Goal: Task Accomplishment & Management: Manage account settings

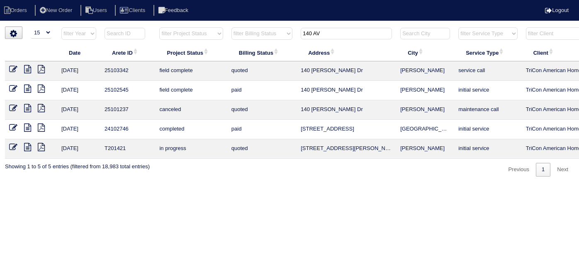
select select "15"
drag, startPoint x: 329, startPoint y: 34, endPoint x: 212, endPoint y: 23, distance: 117.7
click at [226, 23] on html "Orders New Order Users Clients Feedback Logout Orders New Order Users Clients M…" at bounding box center [289, 92] width 579 height 185
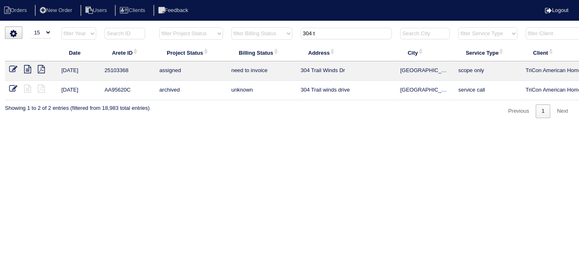
type input "304 t"
click at [14, 69] on icon at bounding box center [13, 69] width 8 height 8
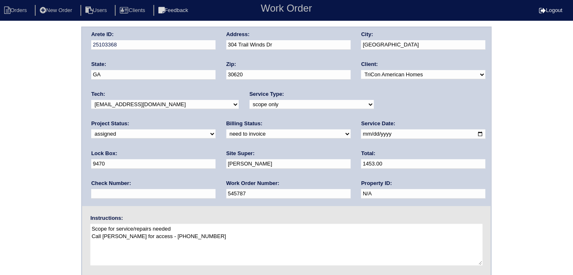
click at [0, 152] on div "Arete ID: 25103368 Address: 304 Trail Winds Dr City: [GEOGRAPHIC_DATA] State: […" at bounding box center [286, 194] width 573 height 335
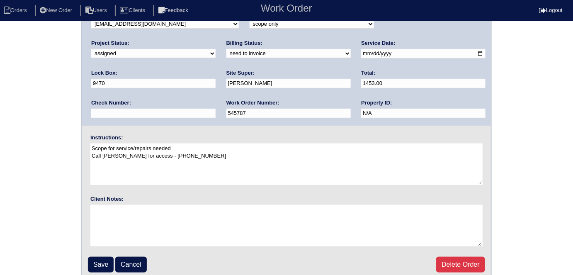
scroll to position [85, 0]
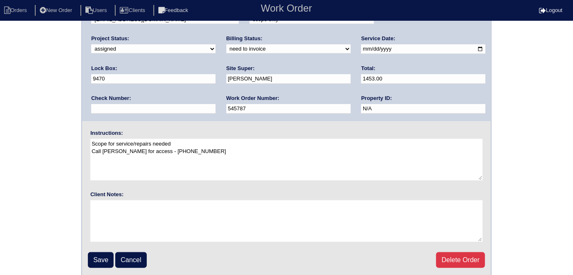
drag, startPoint x: 0, startPoint y: 134, endPoint x: 3, endPoint y: 140, distance: 7.4
click at [0, 136] on div "Arete ID: 25103368 Address: 304 Trail Winds Dr City: Bethlehem State: GA Zip: 3…" at bounding box center [286, 109] width 573 height 335
drag, startPoint x: 99, startPoint y: 259, endPoint x: 143, endPoint y: 231, distance: 51.0
click at [99, 259] on input "Save" at bounding box center [101, 260] width 26 height 16
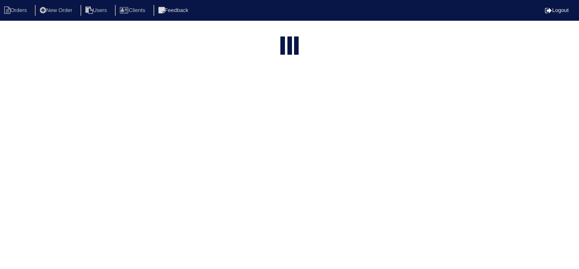
select select "15"
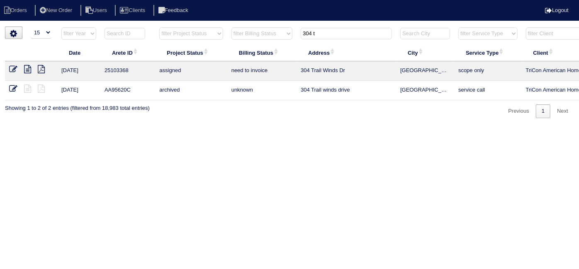
drag, startPoint x: 323, startPoint y: 32, endPoint x: 157, endPoint y: 18, distance: 167.2
click at [182, 27] on body "Orders New Order Users Clients Feedback Logout Orders New Order Users Clients M…" at bounding box center [289, 73] width 579 height 92
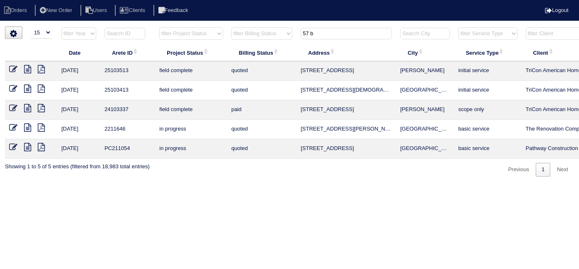
type input "57 b"
click at [12, 89] on icon at bounding box center [13, 89] width 8 height 8
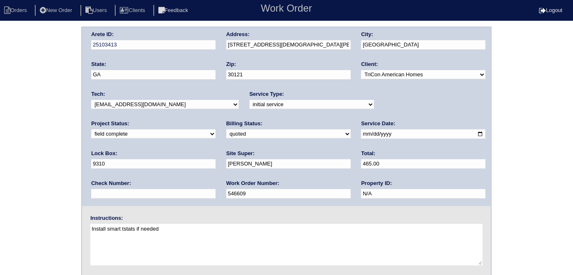
click at [226, 135] on select "need to quote quoted need to invoice invoiced paid warranty purchase order need…" at bounding box center [288, 133] width 124 height 9
select select "need to invoice"
click at [226, 129] on select "need to quote quoted need to invoice invoiced paid warranty purchase order need…" at bounding box center [288, 133] width 124 height 9
drag, startPoint x: 41, startPoint y: 179, endPoint x: 33, endPoint y: 181, distance: 7.6
click at [33, 181] on div "Arete ID: 25103413 Address: 57 Bishop Mill Dr NW City: Cartersville State: GA Z…" at bounding box center [286, 194] width 573 height 335
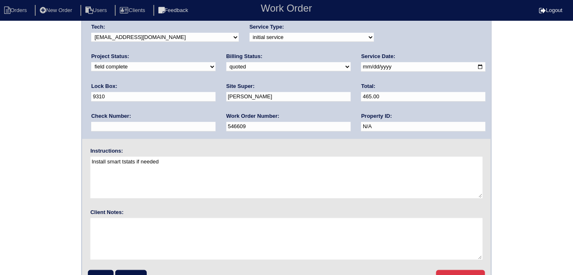
scroll to position [85, 0]
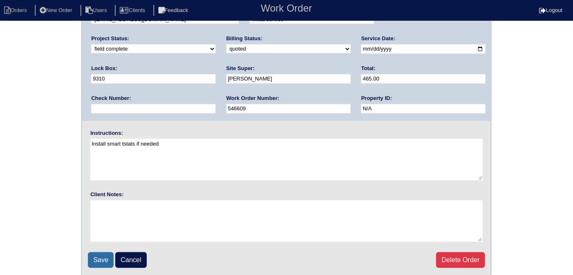
click at [91, 255] on input "Save" at bounding box center [101, 260] width 26 height 16
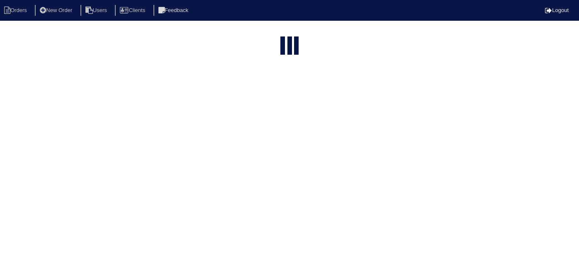
select select "15"
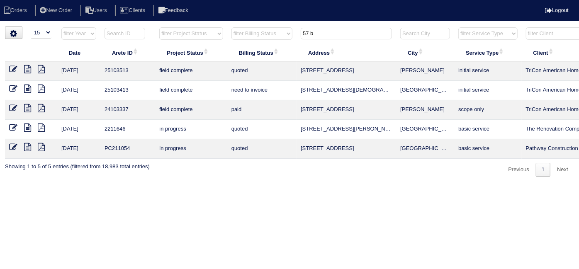
drag, startPoint x: 318, startPoint y: 34, endPoint x: 184, endPoint y: 27, distance: 134.0
click at [214, 27] on body "Orders New Order Users Clients Feedback Logout Orders New Order Users Clients M…" at bounding box center [289, 102] width 579 height 150
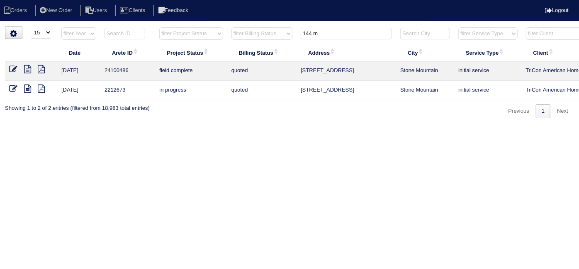
drag, startPoint x: 334, startPoint y: 36, endPoint x: 259, endPoint y: 9, distance: 78.9
click at [276, 31] on tr "filter Year -- Any Year -- 2025 2024 2023 2022 2021 2020 2019 filter Project St…" at bounding box center [364, 35] width 718 height 17
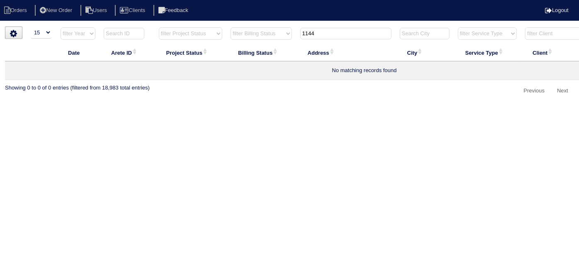
drag, startPoint x: 327, startPoint y: 38, endPoint x: 254, endPoint y: 29, distance: 74.0
click at [263, 31] on tr "filter Year -- Any Year -- 2025 2024 2023 2022 2021 2020 2019 filter Project St…" at bounding box center [364, 35] width 718 height 17
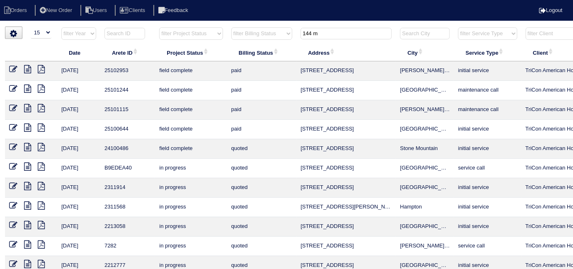
type input "144 m"
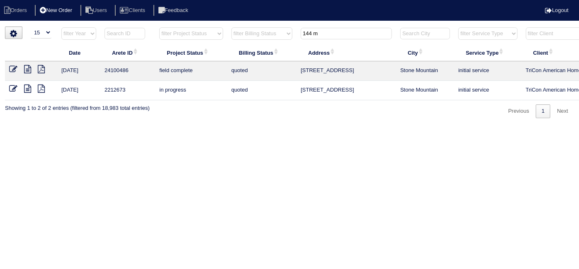
click at [53, 11] on li "New Order" at bounding box center [57, 10] width 44 height 11
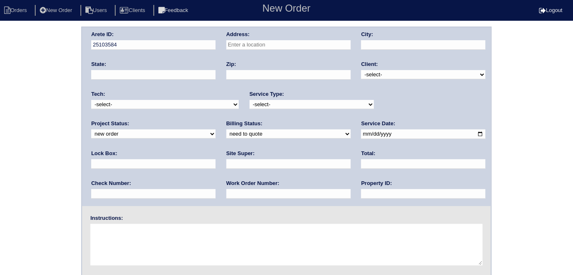
click at [308, 45] on input "text" at bounding box center [288, 45] width 124 height 10
type input "144 Moss Pointe Dr"
type input "McDonough"
type input "GA"
type input "30253"
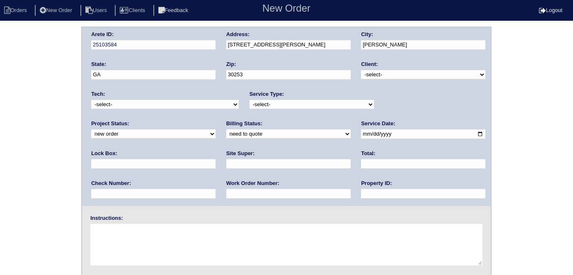
click at [382, 73] on select "-select- TriCon American Homes American Homes 4 Rent First Key Homes Zillow The…" at bounding box center [423, 74] width 124 height 9
select select "1"
click at [361, 70] on select "-select- TriCon American Homes American Homes 4 Rent First Key Homes Zillow The…" at bounding box center [423, 74] width 124 height 9
click at [298, 104] on select "-select- initial service basic service maintenance call replacement scope servi…" at bounding box center [311, 104] width 124 height 9
select select "initial service"
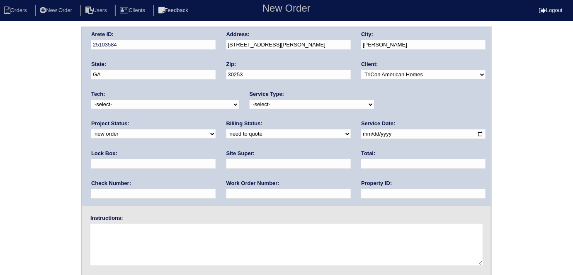
click at [249, 100] on select "-select- initial service basic service maintenance call replacement scope servi…" at bounding box center [311, 104] width 124 height 9
click at [216, 159] on input "text" at bounding box center [153, 164] width 124 height 10
type input "9310"
click at [361, 132] on input "date" at bounding box center [423, 134] width 124 height 10
type input "[DATE]"
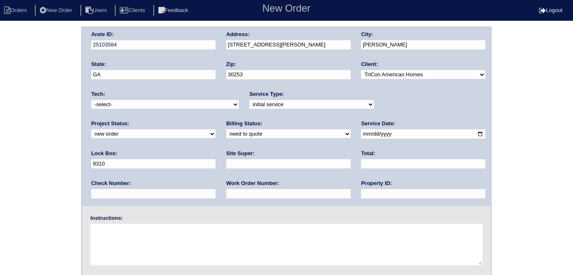
drag, startPoint x: 259, startPoint y: 195, endPoint x: 261, endPoint y: 186, distance: 8.8
click at [361, 195] on input "text" at bounding box center [423, 194] width 124 height 10
type input "N/A"
click at [226, 168] on div "Site Super:" at bounding box center [288, 161] width 124 height 23
click at [226, 166] on input "text" at bounding box center [288, 164] width 124 height 10
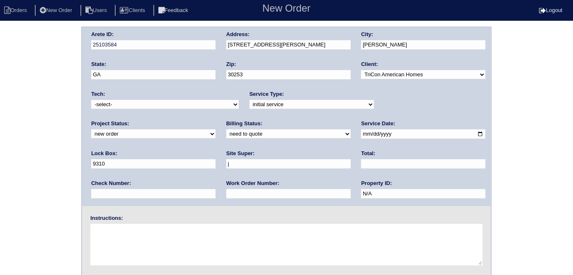
type input "Jerome Middlebrooks"
click at [226, 192] on input "text" at bounding box center [288, 194] width 124 height 10
type input "552881"
click at [109, 239] on textarea at bounding box center [286, 244] width 392 height 41
type textarea "Install smart tstats if needed"
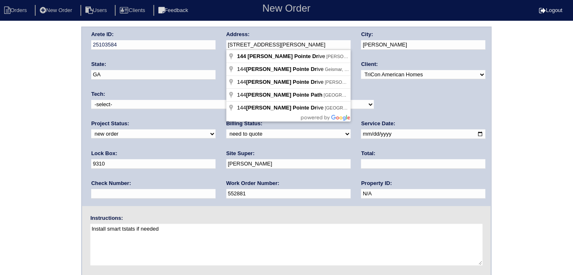
click at [188, 44] on div "Arete ID: 25103584 Address: 144 Moss Pointe Dr City: McDonough State: GA Zip: 3…" at bounding box center [286, 116] width 409 height 179
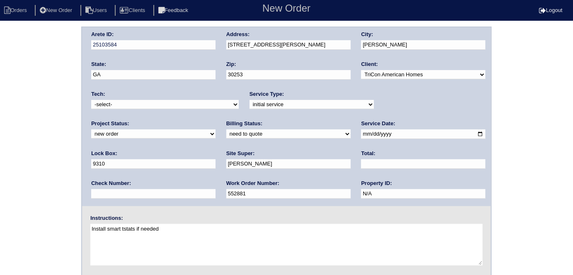
click at [0, 129] on div "Arete ID: 25103584 Address: 144 Moss Pointe Dr City: McDonough State: GA Zip: 3…" at bounding box center [286, 194] width 573 height 335
drag, startPoint x: 61, startPoint y: 157, endPoint x: 73, endPoint y: 201, distance: 45.5
click at [60, 158] on div "Arete ID: 25103584 Address: 144 Moss Pointe Dr City: McDonough State: GA Zip: 3…" at bounding box center [286, 194] width 573 height 335
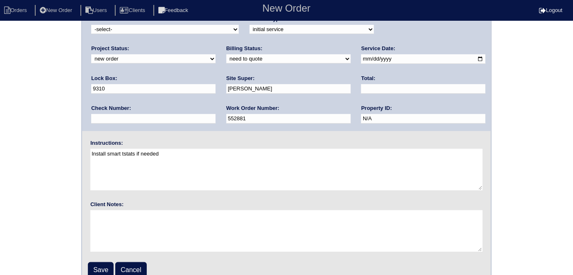
scroll to position [85, 0]
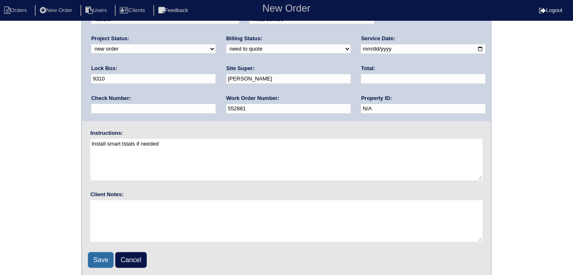
click at [104, 262] on input "Save" at bounding box center [101, 260] width 26 height 16
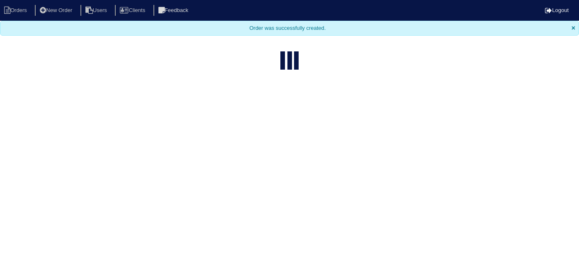
select select "15"
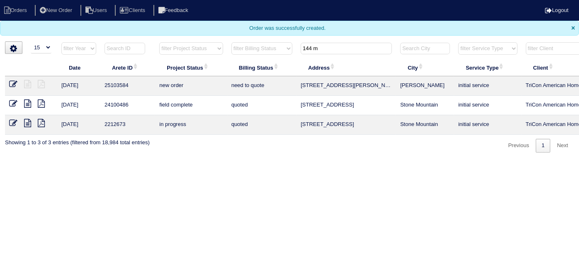
drag, startPoint x: 236, startPoint y: 42, endPoint x: 189, endPoint y: 40, distance: 47.7
click at [211, 42] on tr "filter Year -- Any Year -- 2025 2024 2023 2022 2021 2020 2019 filter Project St…" at bounding box center [364, 50] width 718 height 17
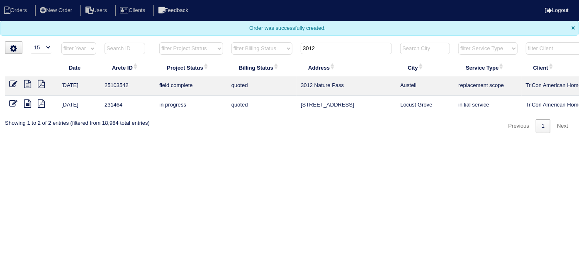
type input "3012"
drag, startPoint x: 326, startPoint y: 42, endPoint x: 270, endPoint y: 47, distance: 55.8
click at [271, 48] on tr "filter Year -- Any Year -- 2025 2024 2023 2022 2021 2020 2019 filter Project St…" at bounding box center [364, 50] width 718 height 17
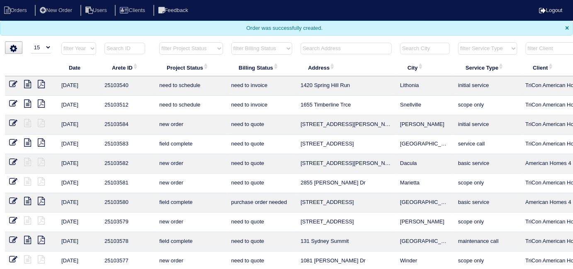
click at [319, 51] on input "text" at bounding box center [345, 49] width 91 height 12
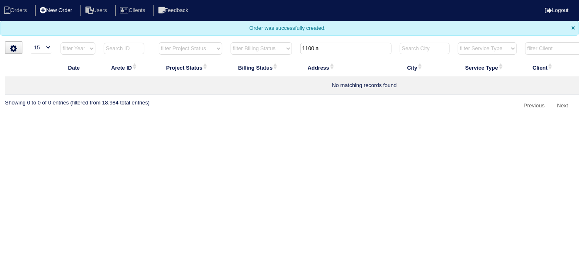
type input "1100 a"
click at [64, 9] on li "New Order" at bounding box center [57, 10] width 44 height 11
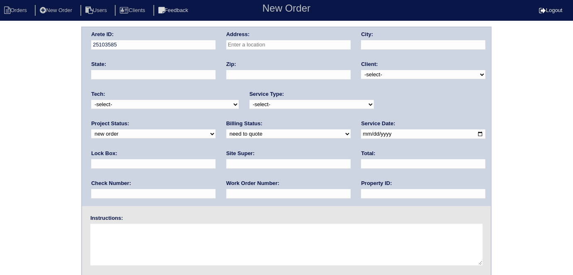
click at [290, 38] on div "Address:" at bounding box center [288, 42] width 124 height 23
click at [303, 46] on input "text" at bounding box center [288, 45] width 124 height 10
click at [303, 46] on input "1100 amades drive" at bounding box center [288, 45] width 124 height 10
type input "1100 Amadas Dr"
type input "Locust Grove"
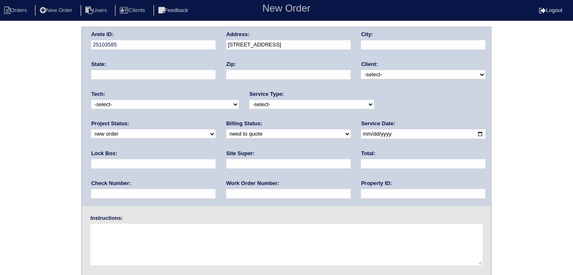
type input "GA"
type input "30248"
drag, startPoint x: 386, startPoint y: 75, endPoint x: 381, endPoint y: 78, distance: 5.6
click at [385, 75] on select "-select- TriCon American Homes American Homes 4 Rent First Key Homes Zillow The…" at bounding box center [423, 74] width 124 height 9
select select "1"
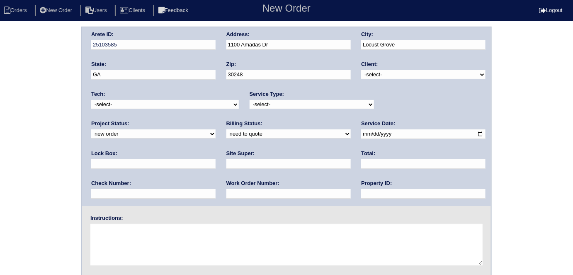
click at [361, 70] on select "-select- TriCon American Homes American Homes 4 Rent First Key Homes Zillow The…" at bounding box center [423, 74] width 124 height 9
click at [292, 101] on select "-select- initial service basic service maintenance call replacement scope servi…" at bounding box center [311, 104] width 124 height 9
select select "initial service"
click at [249, 100] on select "-select- initial service basic service maintenance call replacement scope servi…" at bounding box center [311, 104] width 124 height 9
click at [216, 159] on input "text" at bounding box center [153, 164] width 124 height 10
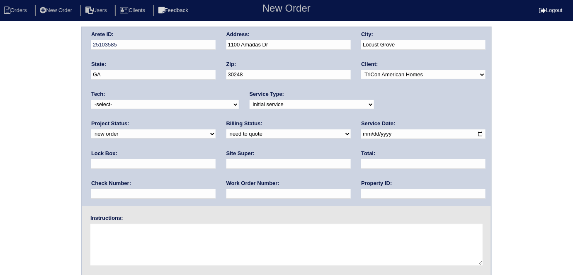
type input "9310"
click at [361, 131] on input "date" at bounding box center [423, 134] width 124 height 10
type input "[DATE]"
drag, startPoint x: 244, startPoint y: 197, endPoint x: 245, endPoint y: 191, distance: 5.5
click at [361, 197] on input "text" at bounding box center [423, 194] width 124 height 10
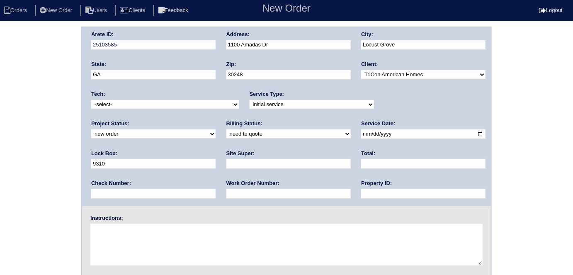
type input "N/A"
click at [226, 160] on input "text" at bounding box center [288, 164] width 124 height 10
type input "Jerome Middlebrooks"
click at [226, 197] on input "text" at bounding box center [288, 194] width 124 height 10
type input "552902"
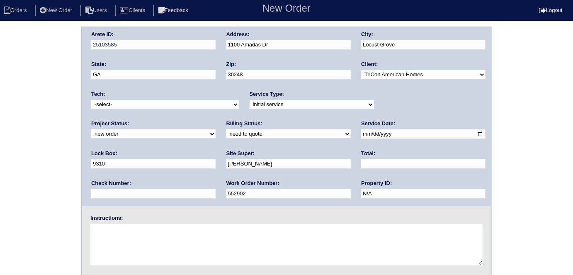
click at [71, 100] on div "Arete ID: 25103585 Address: 1100 Amadas Dr City: Locust Grove State: GA Zip: 30…" at bounding box center [286, 194] width 573 height 335
click at [133, 242] on textarea at bounding box center [286, 244] width 392 height 41
type textarea "Install smart tstats if needed"
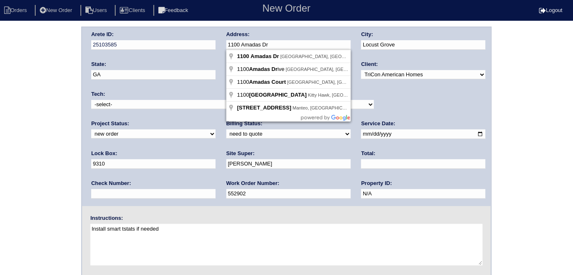
drag, startPoint x: 283, startPoint y: 46, endPoint x: 208, endPoint y: 38, distance: 74.6
click at [208, 38] on div "Arete ID: 25103585 Address: 1100 Amadas Dr City: Locust Grove State: GA Zip: 30…" at bounding box center [286, 116] width 409 height 179
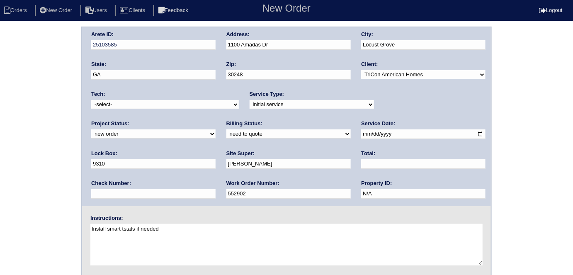
click at [32, 121] on div "Arete ID: 25103585 Address: 1100 Amadas Dr City: Locust Grove State: GA Zip: 30…" at bounding box center [286, 194] width 573 height 335
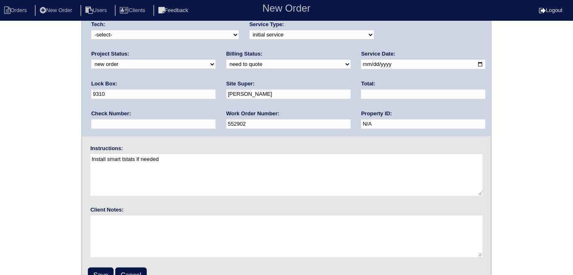
scroll to position [85, 0]
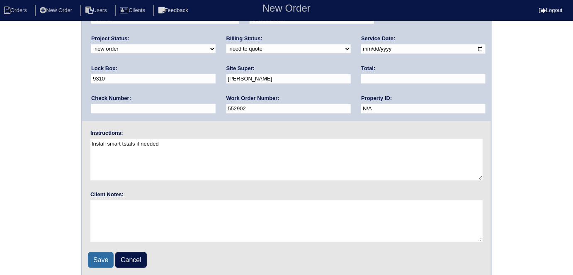
click at [97, 257] on input "Save" at bounding box center [101, 260] width 26 height 16
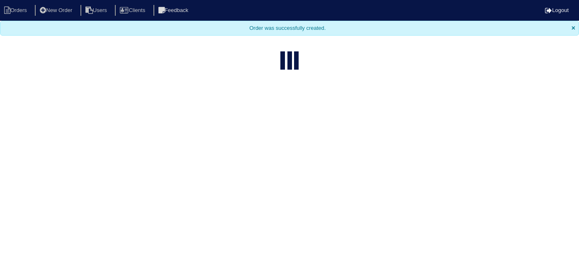
select select "15"
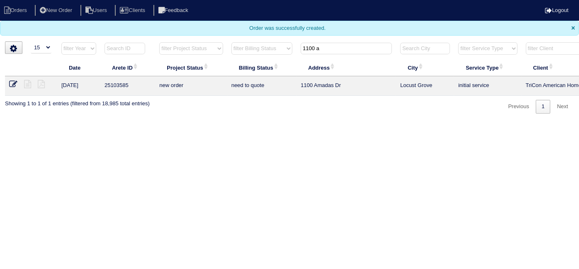
drag, startPoint x: 322, startPoint y: 48, endPoint x: 229, endPoint y: 43, distance: 92.9
click at [246, 43] on tr "filter Year -- Any Year -- 2025 2024 2023 2022 2021 2020 2019 filter Project St…" at bounding box center [364, 50] width 718 height 17
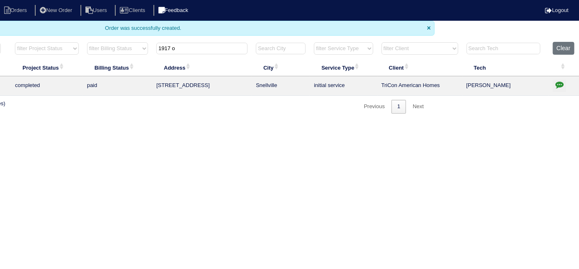
type input "1917 o"
click at [559, 84] on icon "button" at bounding box center [559, 84] width 8 height 8
type textarea "[DATE] - texted [PERSON_NAME] to review notes; may need to reschedule to perfor…"
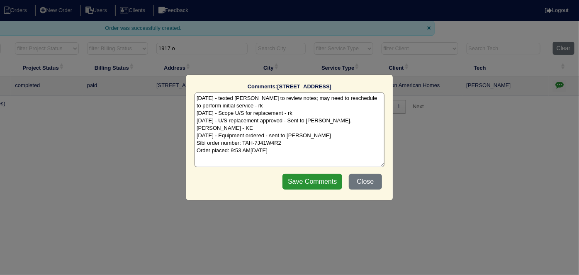
click at [341, 143] on textarea "[DATE] - texted [PERSON_NAME] to review notes; may need to reschedule to perfor…" at bounding box center [289, 129] width 190 height 75
click at [371, 182] on button "Close" at bounding box center [365, 182] width 33 height 16
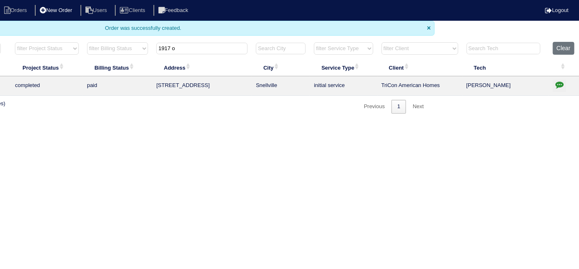
click at [63, 13] on li "New Order" at bounding box center [57, 10] width 44 height 11
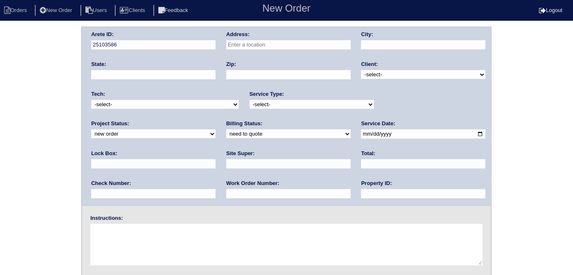
drag, startPoint x: 244, startPoint y: 51, endPoint x: 240, endPoint y: 45, distance: 7.0
click at [244, 51] on div "Address:" at bounding box center [288, 42] width 124 height 23
click at [240, 45] on input "text" at bounding box center [288, 45] width 124 height 10
type input "[STREET_ADDRESS]"
type input "Snellville"
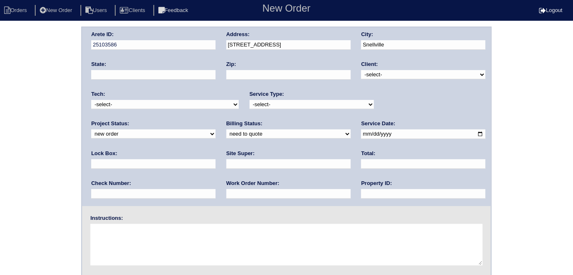
type input "GA"
type input "30078"
drag, startPoint x: 371, startPoint y: 73, endPoint x: 369, endPoint y: 77, distance: 4.6
click at [371, 74] on select "-select- TriCon American Homes American Homes 4 Rent First Key Homes Zillow The…" at bounding box center [423, 74] width 124 height 9
select select "1"
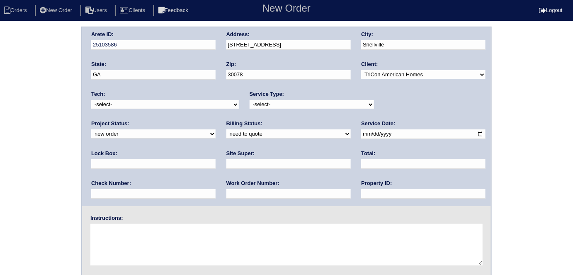
click at [361, 70] on select "-select- TriCon American Homes American Homes 4 Rent First Key Homes Zillow The…" at bounding box center [423, 74] width 124 height 9
drag, startPoint x: 283, startPoint y: 103, endPoint x: 273, endPoint y: 107, distance: 11.2
click at [283, 105] on select "-select- initial service basic service maintenance call replacement scope servi…" at bounding box center [311, 104] width 124 height 9
select select "initial service"
click at [249, 100] on select "-select- initial service basic service maintenance call replacement scope servi…" at bounding box center [311, 104] width 124 height 9
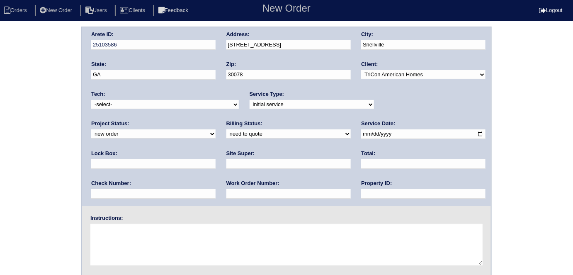
click at [216, 159] on input "text" at bounding box center [153, 164] width 124 height 10
type input "9470"
click at [361, 134] on input "date" at bounding box center [423, 134] width 124 height 10
type input "[DATE]"
drag, startPoint x: 249, startPoint y: 194, endPoint x: 249, endPoint y: 183, distance: 10.8
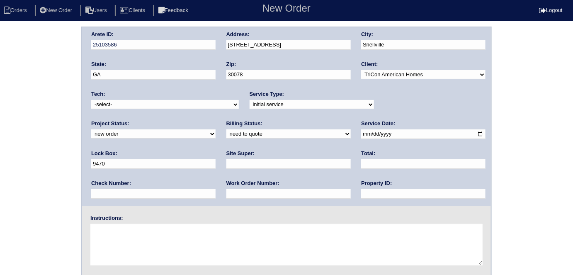
click at [361, 194] on input "text" at bounding box center [423, 194] width 124 height 10
type input "N/A"
click at [226, 167] on input "text" at bounding box center [288, 164] width 124 height 10
type input "Terrence Griffith"
click at [226, 195] on input "text" at bounding box center [288, 194] width 124 height 10
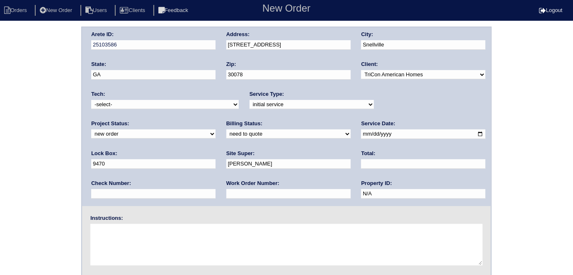
click at [226, 188] on div "Work Order Number:" at bounding box center [288, 190] width 124 height 23
click at [226, 187] on div "Work Order Number:" at bounding box center [288, 190] width 124 height 23
type input "552913"
click at [32, 171] on div "Arete ID: 25103586 Address: 1917 Oakwood Grove Dr City: Snellville State: GA Zi…" at bounding box center [286, 194] width 573 height 335
click at [157, 230] on textarea at bounding box center [286, 244] width 392 height 41
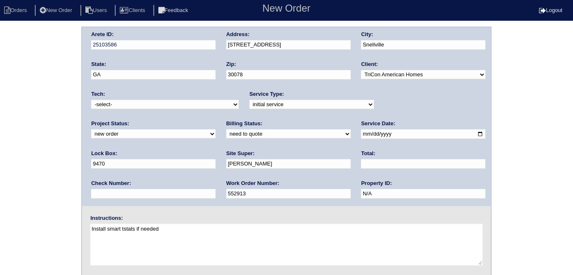
type textarea "Install smart tstats if needed"
click at [296, 39] on div "Address: 1917 Oakwood Grove Dr" at bounding box center [288, 42] width 124 height 23
click at [513, 97] on div "Arete ID: 25103586 Address: 1917 Oakwood Grove Dr City: Snellville State: GA Zi…" at bounding box center [286, 194] width 573 height 335
drag, startPoint x: 5, startPoint y: 126, endPoint x: 15, endPoint y: 126, distance: 10.0
click at [4, 127] on div "Arete ID: 25103586 Address: 1917 Oakwood Grove Dr City: Snellville State: GA Zi…" at bounding box center [286, 194] width 573 height 335
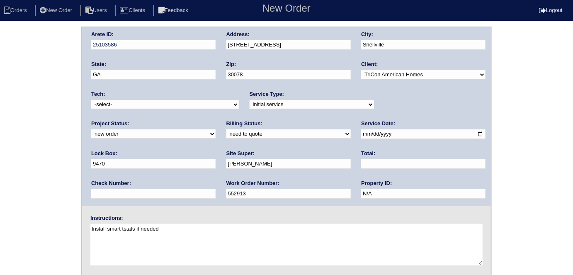
click at [56, 134] on div "Arete ID: 25103586 Address: 1917 Oakwood Grove Dr City: Snellville State: GA Zi…" at bounding box center [286, 194] width 573 height 335
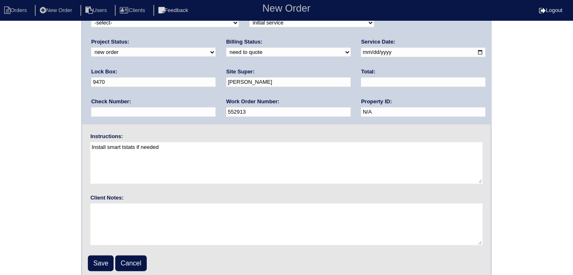
scroll to position [85, 0]
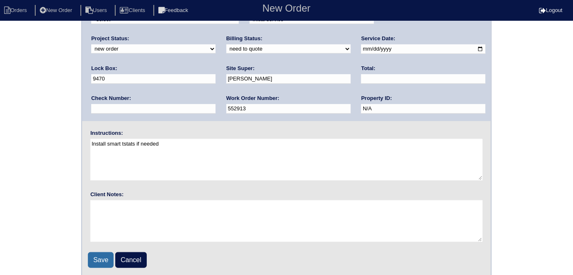
click at [106, 256] on input "Save" at bounding box center [101, 260] width 26 height 16
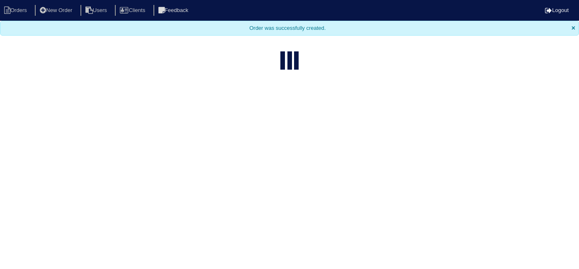
select select "15"
type input "1917 o"
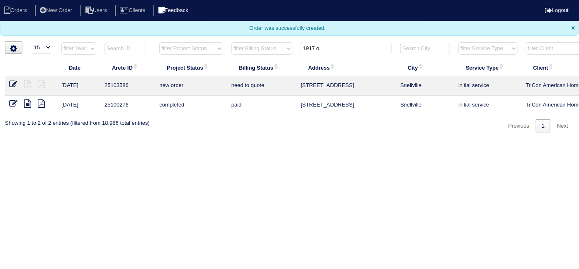
drag, startPoint x: 334, startPoint y: 49, endPoint x: 194, endPoint y: 12, distance: 143.9
click at [214, 25] on body "Orders New Order Users Clients Feedback Logout Orders New Order Users Clients M…" at bounding box center [289, 66] width 579 height 133
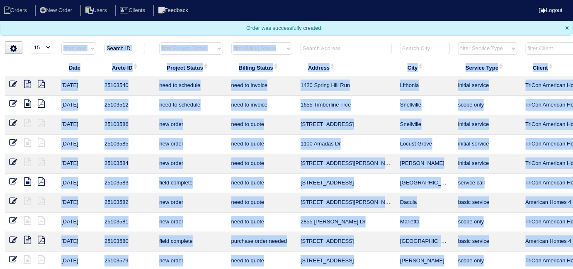
click at [318, 42] on div "▼ 10 15 25 50 200 500 Search: Date Arete ID Project Status Billing Status Addre…" at bounding box center [286, 213] width 563 height 345
click at [318, 43] on input "text" at bounding box center [345, 49] width 91 height 12
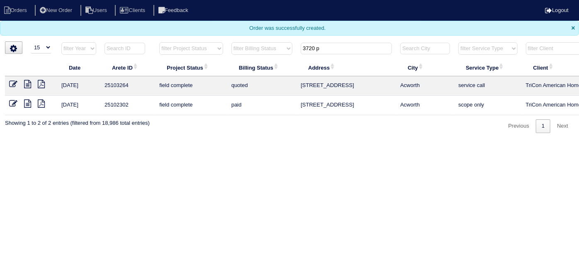
type input "3720 p"
click at [12, 82] on icon at bounding box center [13, 84] width 8 height 8
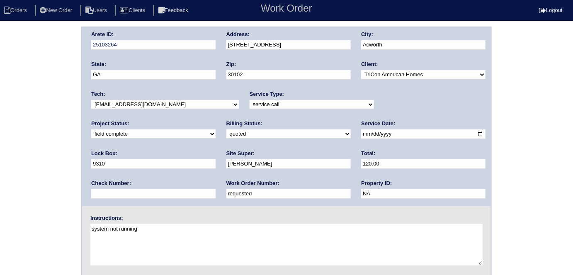
drag, startPoint x: 131, startPoint y: 188, endPoint x: 45, endPoint y: 176, distance: 86.3
click at [49, 174] on div "Arete ID: 25103264 Address: [STREET_ADDRESS] City: [GEOGRAPHIC_DATA] State: [GE…" at bounding box center [286, 194] width 573 height 335
type input "552872"
drag, startPoint x: 123, startPoint y: 132, endPoint x: 118, endPoint y: 137, distance: 7.6
click at [226, 132] on select "need to quote quoted need to invoice invoiced paid warranty purchase order need…" at bounding box center [288, 133] width 124 height 9
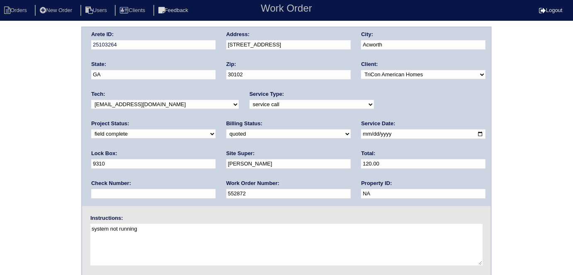
select select "need to invoice"
click at [226, 129] on select "need to quote quoted need to invoice invoiced paid warranty purchase order need…" at bounding box center [288, 133] width 124 height 9
click at [85, 44] on div "Arete ID: 25103264 Address: [STREET_ADDRESS] City: [GEOGRAPHIC_DATA] State: [GE…" at bounding box center [286, 116] width 409 height 179
click at [42, 56] on div "Arete ID: 25103264 Address: [STREET_ADDRESS] City: [GEOGRAPHIC_DATA] State: [GE…" at bounding box center [286, 194] width 573 height 335
click at [0, 143] on div "Arete ID: 25103264 Address: 3720 Pine Brook Dr City: Acworth State: GA Zip: 301…" at bounding box center [286, 194] width 573 height 335
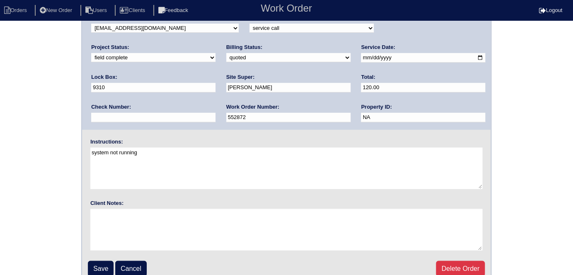
scroll to position [85, 0]
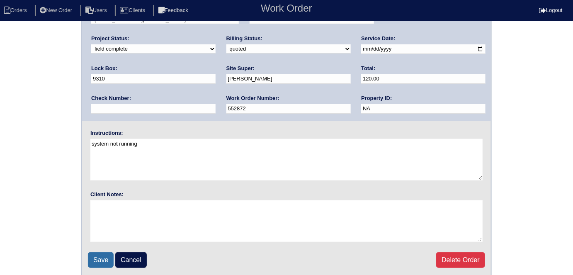
click at [99, 254] on input "Save" at bounding box center [101, 260] width 26 height 16
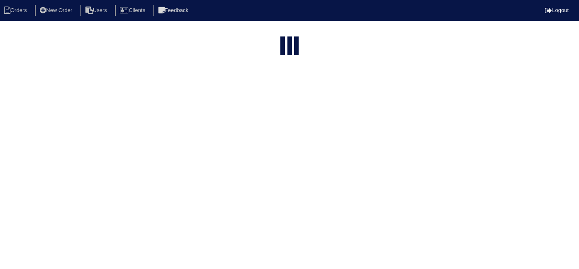
select select "15"
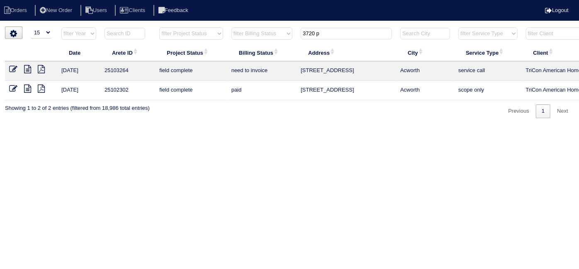
click at [81, 126] on html "Orders New Order Users Clients Feedback Logout Orders New Order Users Clients M…" at bounding box center [289, 63] width 579 height 126
drag, startPoint x: 354, startPoint y: 34, endPoint x: 139, endPoint y: 41, distance: 215.2
click at [164, 31] on tr "filter Year -- Any Year -- 2025 2024 2023 2022 2021 2020 2019 filter Project St…" at bounding box center [364, 35] width 718 height 17
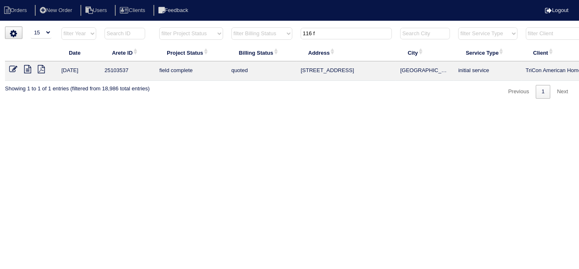
type input "116 f"
click at [14, 68] on icon at bounding box center [13, 69] width 8 height 8
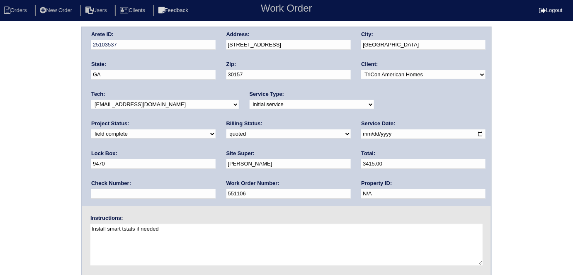
click at [226, 136] on select "need to quote quoted need to invoice invoiced paid warranty purchase order need…" at bounding box center [288, 133] width 124 height 9
select select "need to invoice"
click at [226, 129] on select "need to quote quoted need to invoice invoiced paid warranty purchase order need…" at bounding box center [288, 133] width 124 height 9
click at [216, 129] on select "new order assigned in progress field complete need to schedule admin review arc…" at bounding box center [153, 133] width 124 height 9
select select "need to schedule"
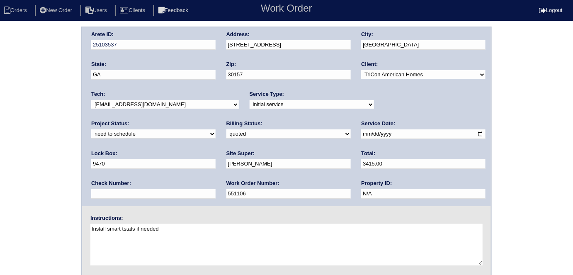
click at [216, 129] on select "new order assigned in progress field complete need to schedule admin review arc…" at bounding box center [153, 133] width 124 height 9
drag, startPoint x: 346, startPoint y: 132, endPoint x: 339, endPoint y: 131, distance: 6.7
click at [361, 132] on input "[DATE]" at bounding box center [423, 134] width 124 height 10
type input "2025-09-30"
click at [9, 180] on div "Arete ID: 25103537 Address: 116 Fate Ct City: Dallas State: GA Zip: 30157 Clien…" at bounding box center [286, 194] width 573 height 335
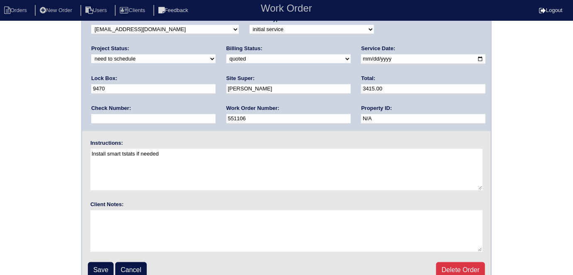
scroll to position [85, 0]
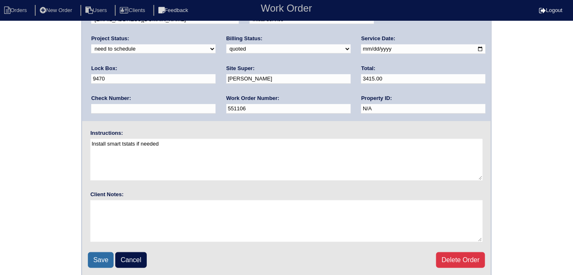
click at [100, 258] on input "Save" at bounding box center [101, 260] width 26 height 16
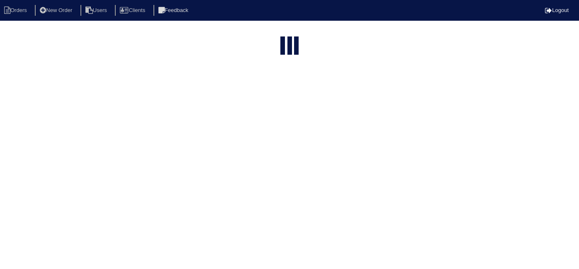
select select "15"
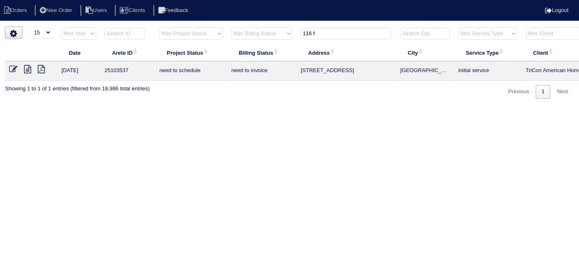
scroll to position [0, 144]
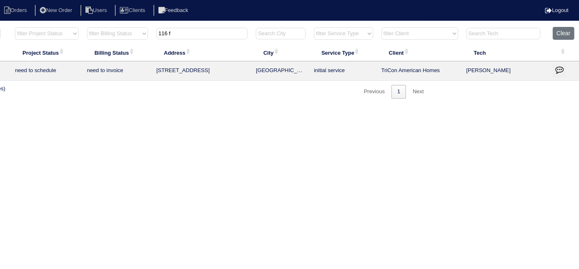
click at [560, 69] on icon "button" at bounding box center [559, 69] width 8 height 8
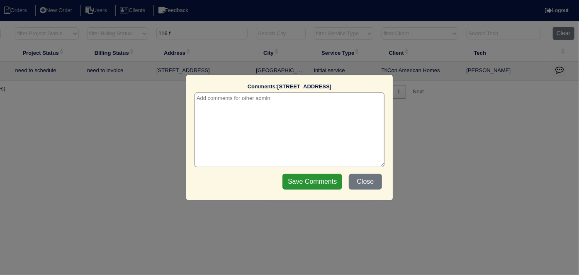
click at [221, 97] on textarea at bounding box center [289, 129] width 190 height 75
paste textarea "Replace Upstairs Furnace"
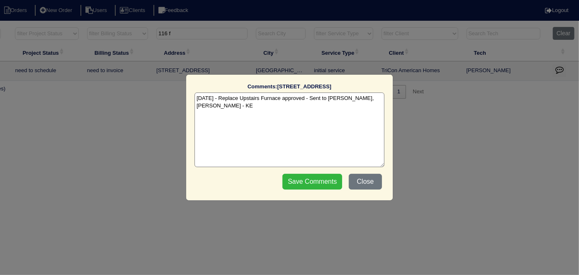
type textarea "[DATE] - Replace Upstairs Furnace approved - Sent to [PERSON_NAME], [PERSON_NAM…"
click at [332, 176] on input "Save Comments" at bounding box center [312, 182] width 60 height 16
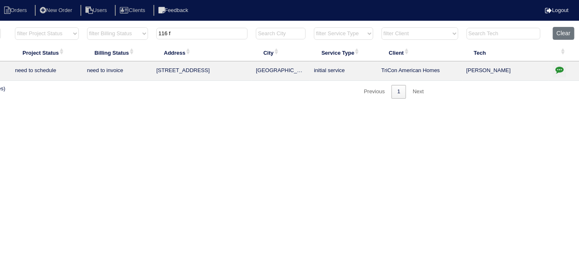
drag, startPoint x: 190, startPoint y: 31, endPoint x: 94, endPoint y: 21, distance: 96.2
click at [102, 22] on html "Orders New Order Users Clients Feedback Logout Orders New Order Users Clients M…" at bounding box center [145, 53] width 579 height 107
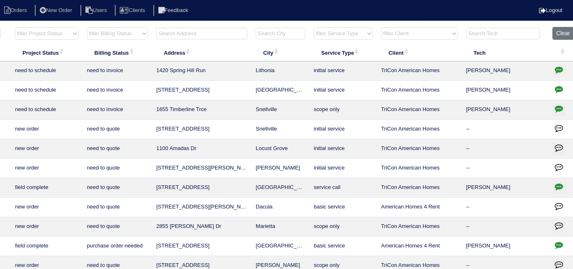
click at [181, 31] on input "text" at bounding box center [201, 34] width 91 height 12
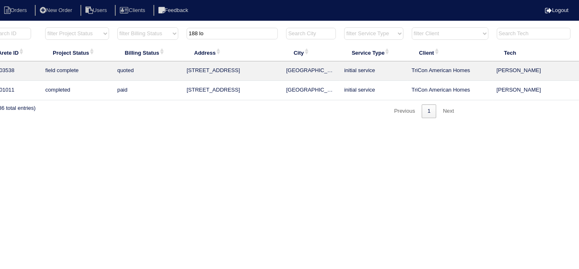
scroll to position [0, 0]
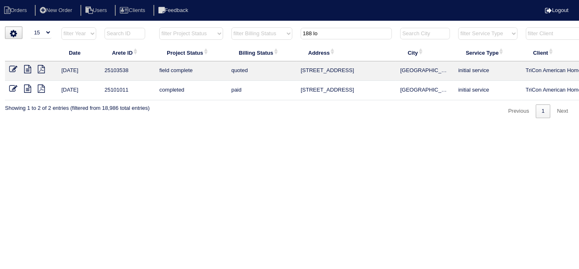
type input "188 lo"
click at [11, 67] on icon at bounding box center [13, 69] width 8 height 8
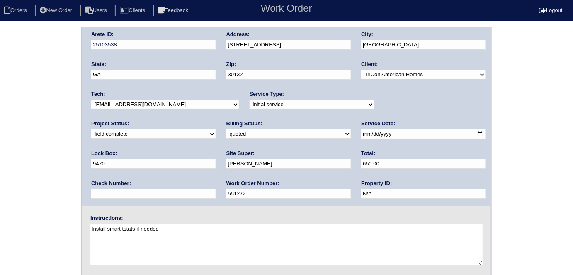
drag, startPoint x: 103, startPoint y: 133, endPoint x: 102, endPoint y: 137, distance: 4.6
click at [226, 133] on select "need to quote quoted need to invoice invoiced paid warranty purchase order need…" at bounding box center [288, 133] width 124 height 9
select select "need to invoice"
click at [226, 129] on select "need to quote quoted need to invoice invoiced paid warranty purchase order need…" at bounding box center [288, 133] width 124 height 9
drag, startPoint x: 30, startPoint y: 161, endPoint x: 90, endPoint y: 106, distance: 81.8
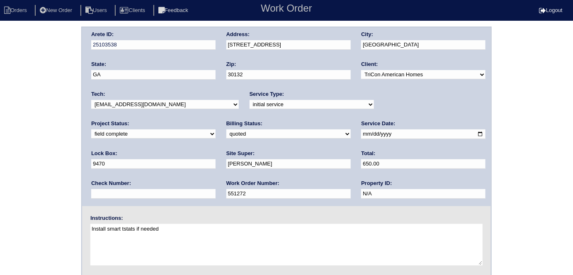
click at [30, 161] on div "Arete ID: 25103538 Address: 188 Longwood Crossing City: Dallas State: GA Zip: 3…" at bounding box center [286, 194] width 573 height 335
click at [17, 158] on div "Arete ID: 25103538 Address: 188 Longwood Crossing City: Dallas State: GA Zip: 3…" at bounding box center [286, 194] width 573 height 335
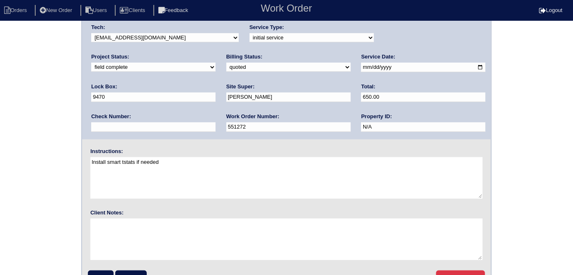
scroll to position [85, 0]
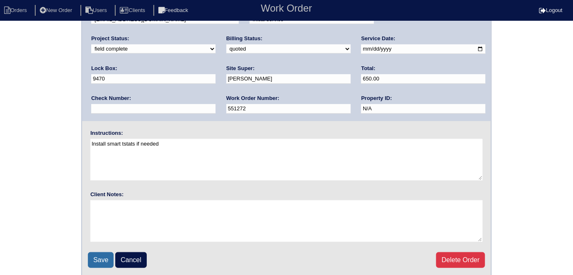
click at [100, 256] on input "Save" at bounding box center [101, 260] width 26 height 16
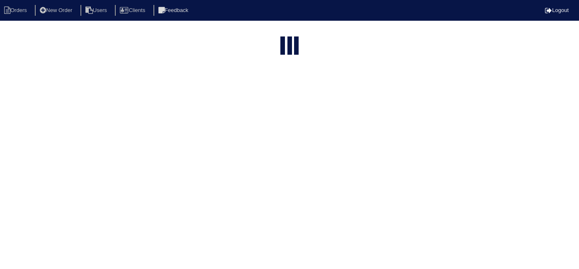
select select "15"
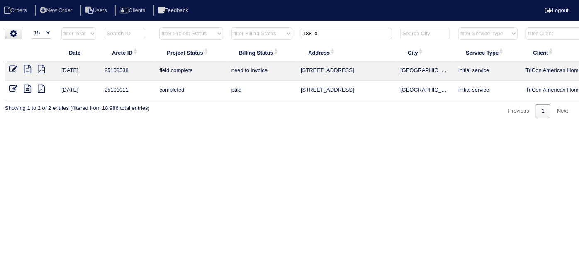
drag, startPoint x: 324, startPoint y: 34, endPoint x: 211, endPoint y: 30, distance: 113.6
click at [221, 36] on tr "filter Year -- Any Year -- 2025 2024 2023 2022 2021 2020 2019 filter Project St…" at bounding box center [364, 35] width 718 height 17
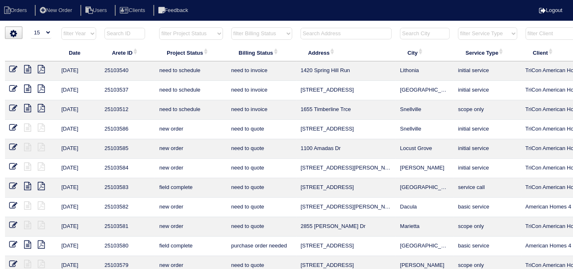
click at [324, 34] on input "text" at bounding box center [345, 34] width 91 height 12
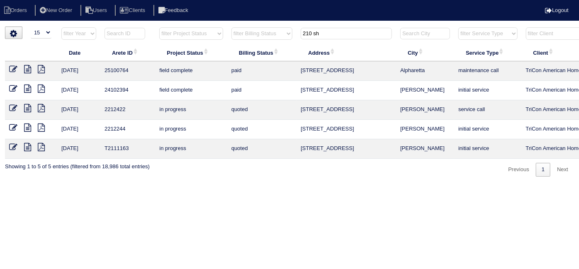
type input "210 sh"
click at [27, 71] on icon at bounding box center [27, 69] width 7 height 8
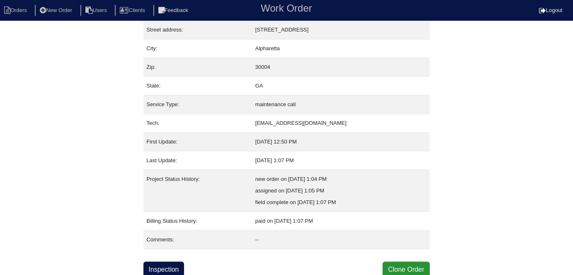
scroll to position [44, 0]
click at [172, 262] on link "Inspection" at bounding box center [163, 269] width 41 height 16
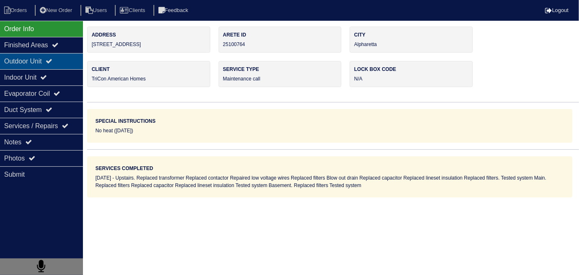
drag, startPoint x: 61, startPoint y: 55, endPoint x: 50, endPoint y: 67, distance: 16.7
click at [61, 55] on div "Outdoor Unit" at bounding box center [41, 61] width 83 height 16
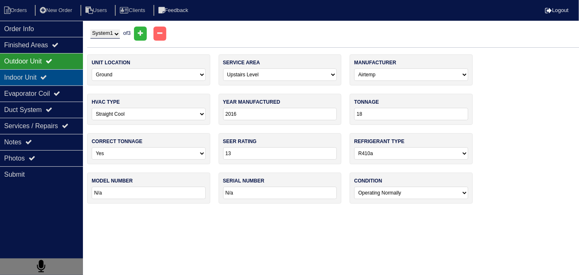
click at [48, 69] on div "Indoor Unit" at bounding box center [41, 77] width 83 height 16
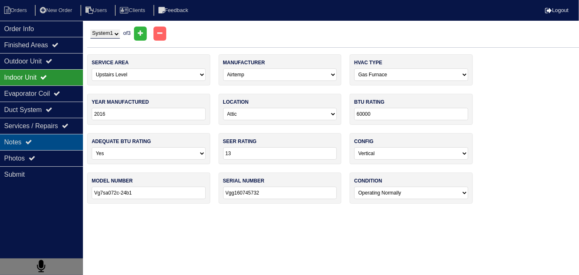
click at [41, 147] on div "Notes" at bounding box center [41, 142] width 83 height 16
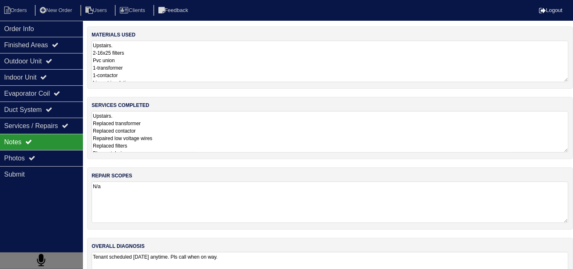
click at [200, 130] on textarea "Upstairs. Replaced transformer Replaced contactor Repaired low voltage wires Re…" at bounding box center [330, 131] width 477 height 41
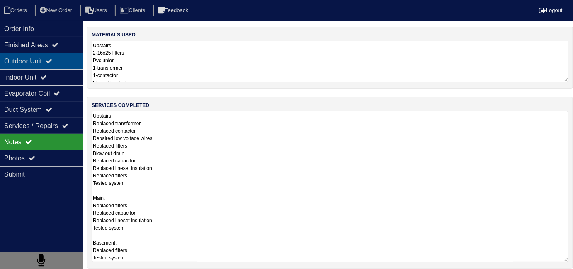
click at [47, 63] on div "Outdoor Unit" at bounding box center [41, 61] width 83 height 16
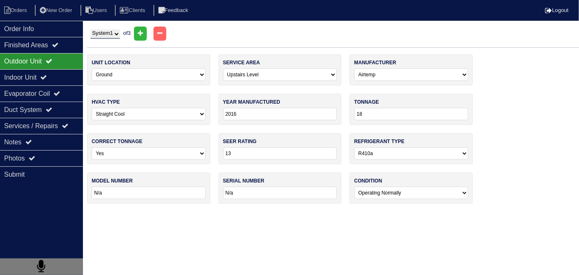
click at [92, 33] on select "System 1 System 2 System 3" at bounding box center [104, 33] width 29 height 9
select select "2"
click at [90, 29] on select "System 1 System 2 System 3" at bounding box center [104, 33] width 29 height 9
select select "0"
type input "42"
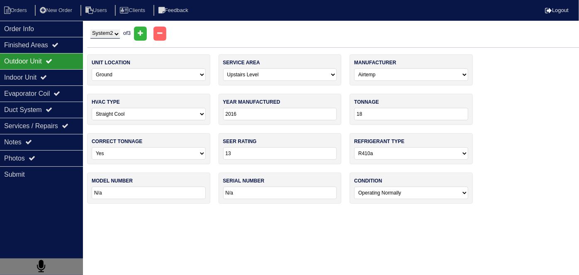
type input "Vs4be-042ka"
type input "Vgs160422587"
click at [103, 36] on select "System 1 System 2 System 3" at bounding box center [104, 33] width 29 height 9
select select "3"
click at [90, 29] on select "System 1 System 2 System 3" at bounding box center [104, 33] width 29 height 9
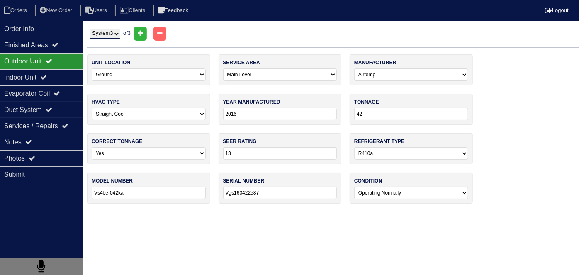
select select "2"
select select "[PERSON_NAME]"
select select "1"
type input "2021"
type input "4"
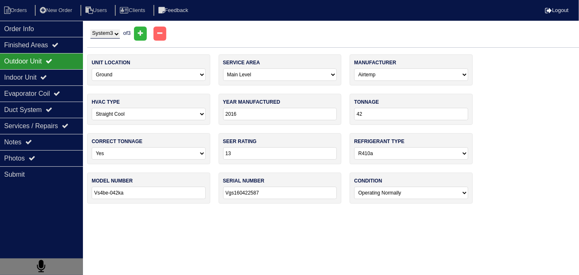
type input "15"
type input "Gsz1404481kf"
type input "2103358251"
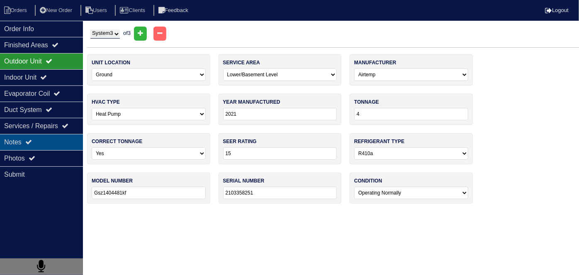
click at [63, 140] on div "Notes" at bounding box center [41, 142] width 83 height 16
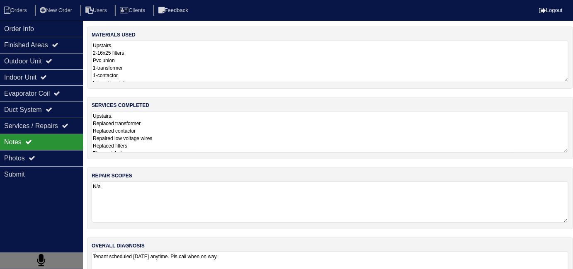
drag, startPoint x: 262, startPoint y: 196, endPoint x: 262, endPoint y: 186, distance: 9.5
click at [263, 195] on textarea "N/a" at bounding box center [330, 202] width 477 height 41
click at [236, 128] on textarea "Upstairs. Replaced transformer Replaced contactor Repaired low voltage wires Re…" at bounding box center [330, 131] width 477 height 41
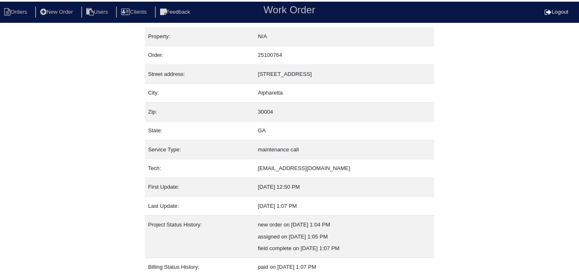
scroll to position [44, 0]
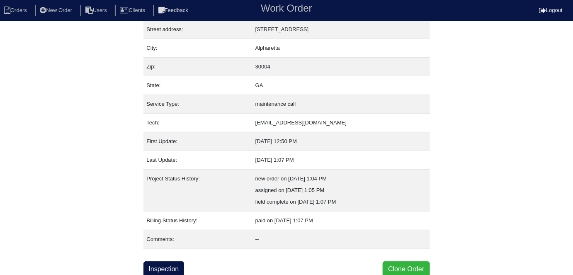
click at [391, 261] on button "Clone Order" at bounding box center [406, 269] width 47 height 16
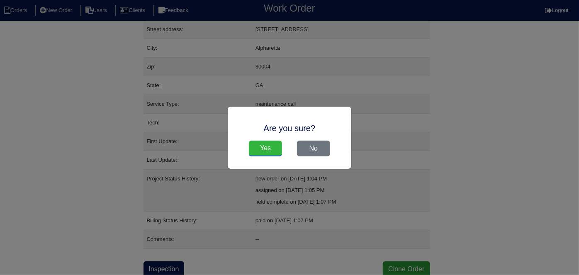
click at [271, 147] on input "Yes" at bounding box center [265, 148] width 33 height 16
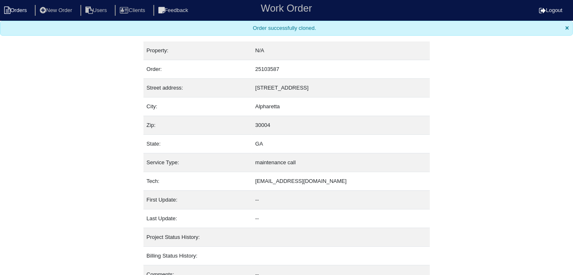
click at [19, 10] on li "Orders" at bounding box center [17, 10] width 34 height 11
select select "15"
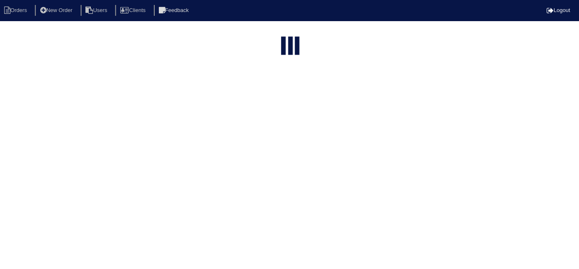
type input "210 sh"
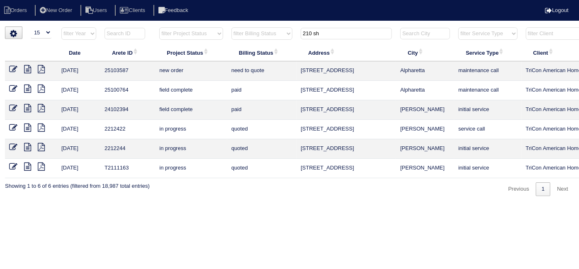
click at [13, 71] on icon at bounding box center [13, 69] width 8 height 8
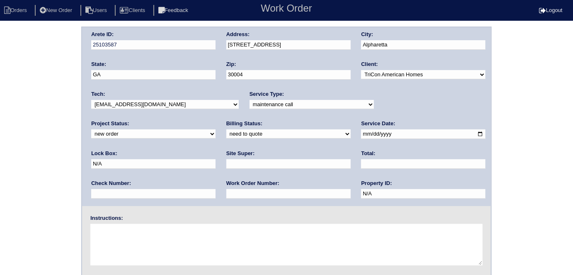
click at [226, 191] on input "text" at bounding box center [288, 194] width 124 height 10
type input "516101"
click at [226, 163] on input "text" at bounding box center [288, 164] width 124 height 10
type input "ATL market vendor (Kimberly Russell)"
drag, startPoint x: 228, startPoint y: 226, endPoint x: 234, endPoint y: 220, distance: 8.5
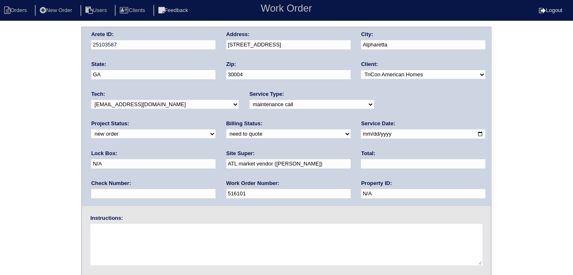
click at [232, 222] on div "Instructions:" at bounding box center [286, 240] width 409 height 53
type textarea "Main level A/C won't turn on"
drag, startPoint x: 69, startPoint y: 123, endPoint x: 65, endPoint y: 121, distance: 4.5
click at [70, 121] on div "Arete ID: 25103587 Address: 210 Shandwick Pl City: Alpharetta State: GA Zip: 30…" at bounding box center [286, 194] width 573 height 335
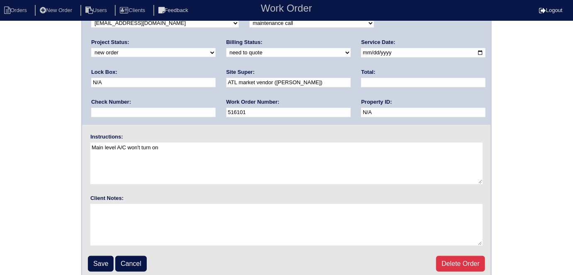
scroll to position [85, 0]
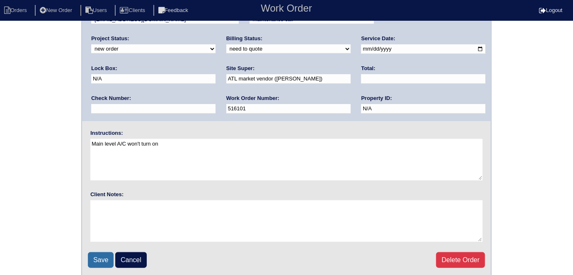
click at [93, 258] on input "Save" at bounding box center [101, 260] width 26 height 16
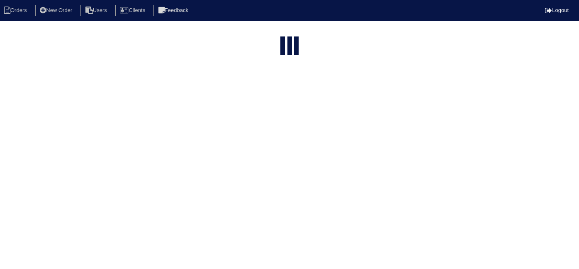
select select "15"
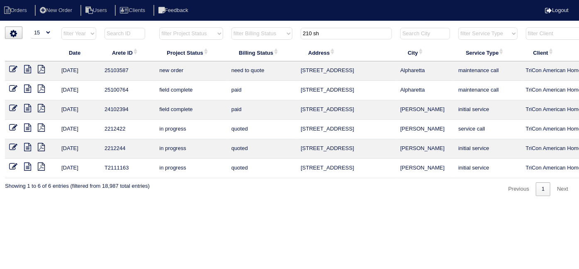
click at [319, 34] on input "210 sh" at bounding box center [345, 34] width 91 height 12
drag, startPoint x: 323, startPoint y: 32, endPoint x: 237, endPoint y: 16, distance: 87.7
click at [239, 21] on html "Orders New Order Users Clients Feedback Logout Orders New Order Users Clients M…" at bounding box center [289, 102] width 579 height 204
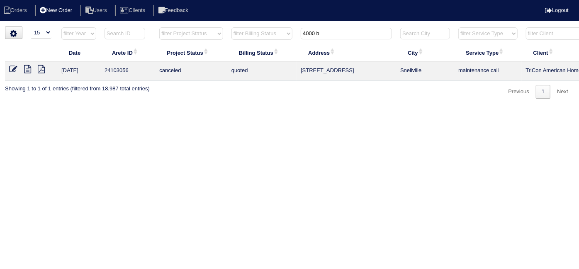
type input "4000 b"
click at [27, 69] on icon at bounding box center [27, 69] width 7 height 8
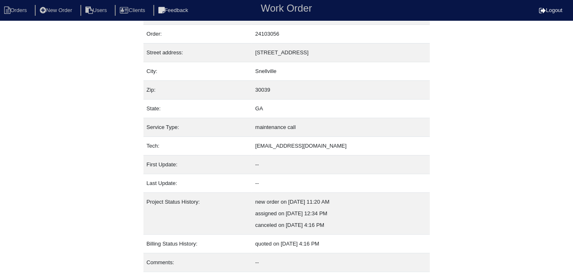
scroll to position [44, 0]
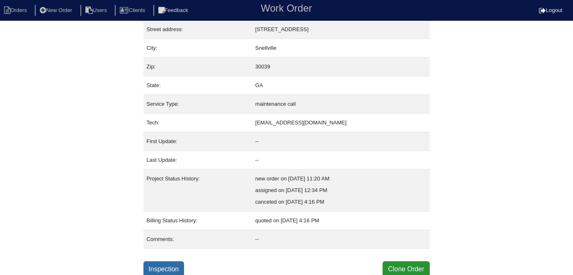
click at [155, 265] on link "Inspection" at bounding box center [163, 269] width 41 height 16
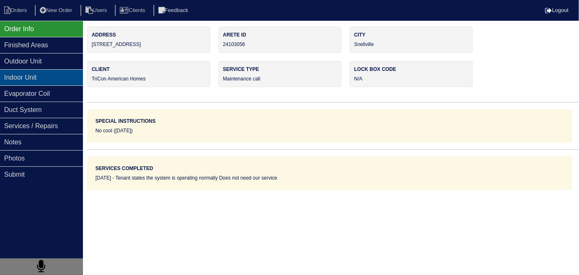
click at [43, 64] on div "Outdoor Unit" at bounding box center [41, 61] width 83 height 16
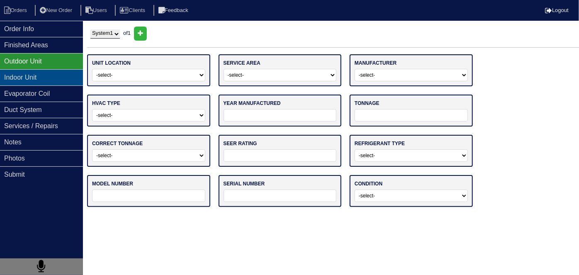
click at [38, 75] on div "Indoor Unit" at bounding box center [41, 77] width 83 height 16
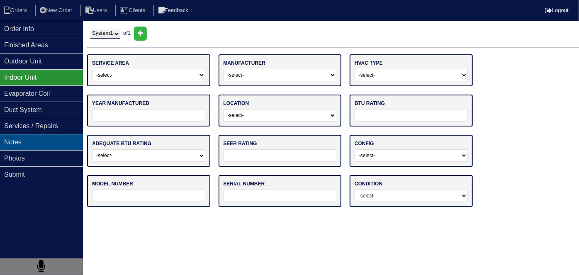
click at [36, 139] on div "Notes" at bounding box center [41, 142] width 83 height 16
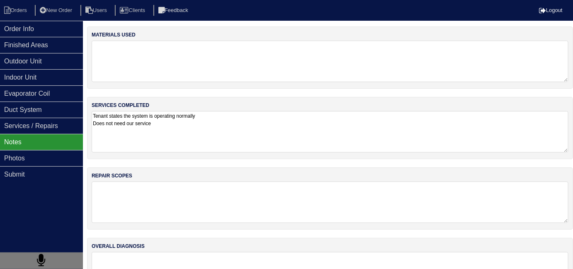
click at [237, 143] on textarea "Tenant states the system is operating normally Does not need our service" at bounding box center [330, 131] width 477 height 41
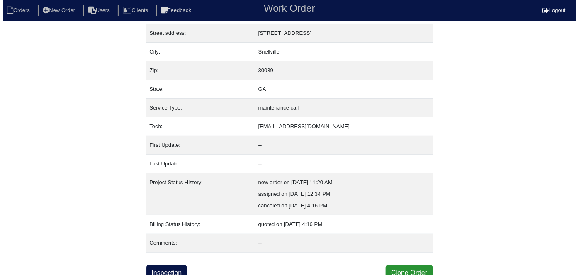
scroll to position [44, 0]
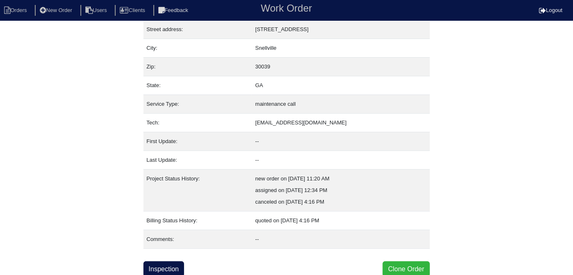
click at [407, 265] on button "Clone Order" at bounding box center [406, 269] width 47 height 16
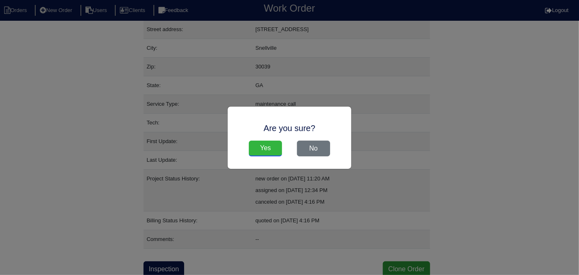
click at [269, 145] on input "Yes" at bounding box center [265, 148] width 33 height 16
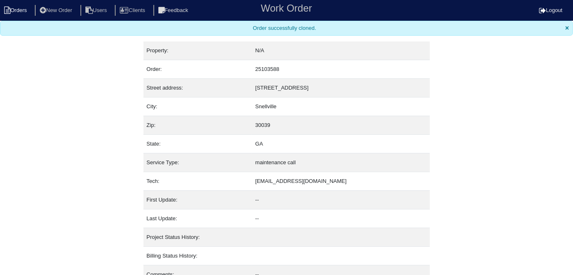
click at [14, 7] on li "Orders" at bounding box center [17, 10] width 34 height 11
select select "15"
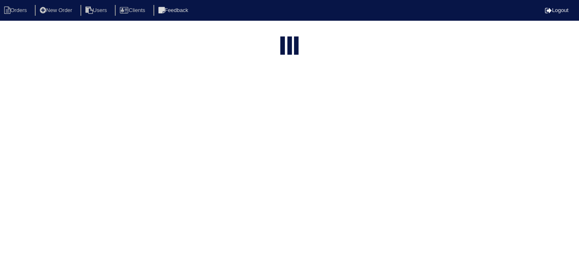
type input "4000 b"
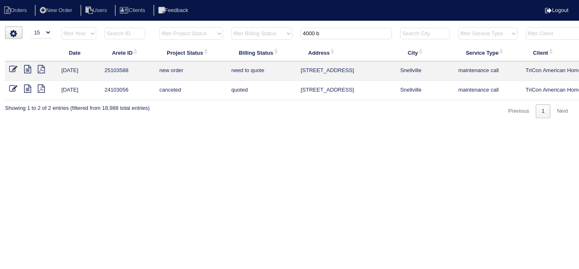
click at [9, 66] on icon at bounding box center [13, 69] width 8 height 8
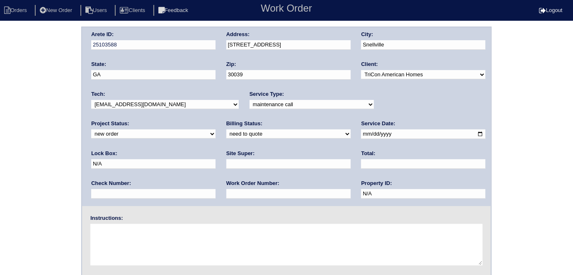
drag, startPoint x: 262, startPoint y: 103, endPoint x: 259, endPoint y: 107, distance: 5.2
click at [262, 103] on select "-select- initial service basic service maintenance call replacement scope servi…" at bounding box center [311, 104] width 124 height 9
select select "initial service"
click at [249, 100] on select "-select- initial service basic service maintenance call replacement scope servi…" at bounding box center [311, 104] width 124 height 9
click at [226, 167] on input "text" at bounding box center [288, 164] width 124 height 10
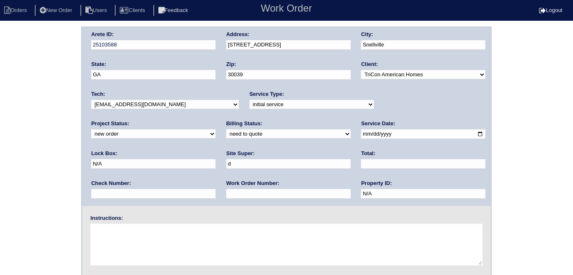
type input "[PERSON_NAME]"
drag, startPoint x: 385, startPoint y: 136, endPoint x: 307, endPoint y: 123, distance: 79.4
click at [316, 130] on div "Arete ID: 25103588 Address: [STREET_ADDRESS] City: [GEOGRAPHIC_DATA] State: [GE…" at bounding box center [286, 116] width 409 height 179
type input "0610"
click at [226, 194] on input "text" at bounding box center [288, 194] width 124 height 10
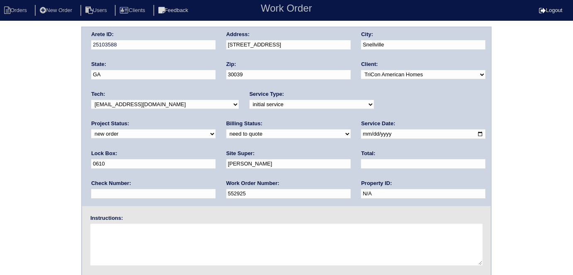
type input "552925"
click at [162, 251] on textarea at bounding box center [286, 244] width 392 height 41
click at [131, 238] on textarea at bounding box center [286, 244] width 392 height 41
type textarea "Install smart tstats if needed"
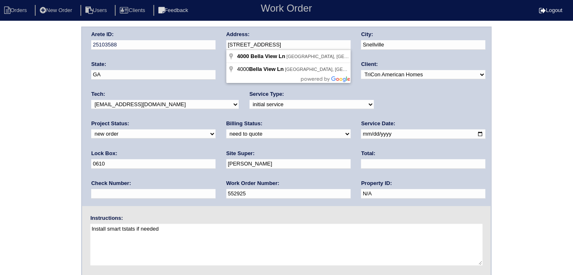
click at [202, 46] on div "Arete ID: 25103588 Address: 4000 Bella View Ln City: Snellville State: GA Zip: …" at bounding box center [286, 116] width 409 height 179
drag, startPoint x: 4, startPoint y: 73, endPoint x: 22, endPoint y: 74, distance: 17.9
click at [5, 72] on div "Arete ID: 25103588 Address: 4000 Bella View Ln City: Snellville State: GA Zip: …" at bounding box center [286, 194] width 573 height 335
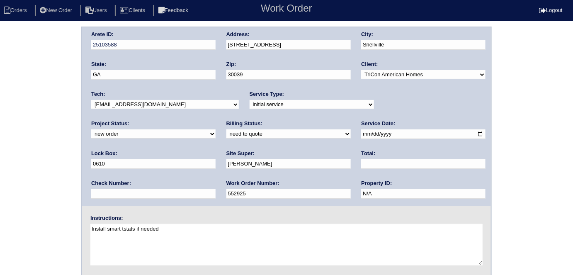
drag, startPoint x: 20, startPoint y: 115, endPoint x: 24, endPoint y: 113, distance: 4.8
click at [24, 113] on div "Arete ID: 25103588 Address: 4000 Bella View Ln City: Snellville State: GA Zip: …" at bounding box center [286, 194] width 573 height 335
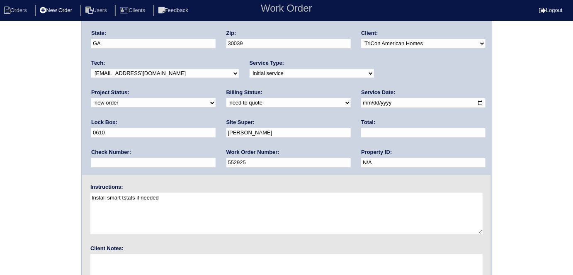
scroll to position [33, 0]
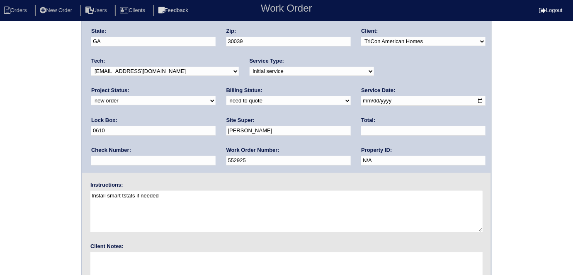
drag, startPoint x: 11, startPoint y: 138, endPoint x: 29, endPoint y: 185, distance: 50.6
click at [11, 137] on div "Arete ID: 25103588 Address: 4000 Bella View Ln City: Snellville State: GA Zip: …" at bounding box center [286, 160] width 573 height 335
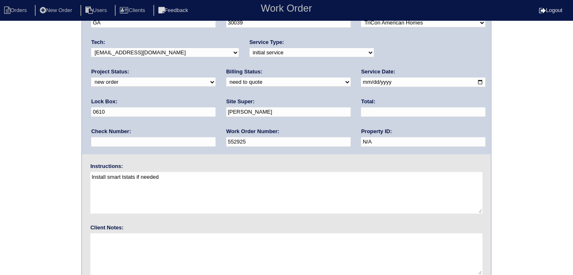
scroll to position [85, 0]
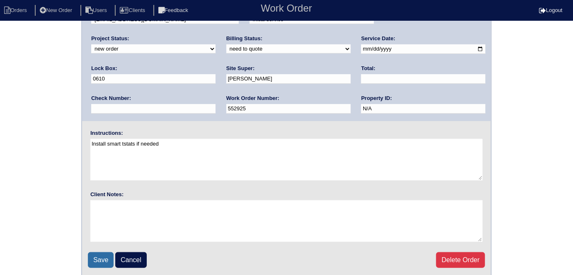
click at [92, 258] on input "Save" at bounding box center [101, 260] width 26 height 16
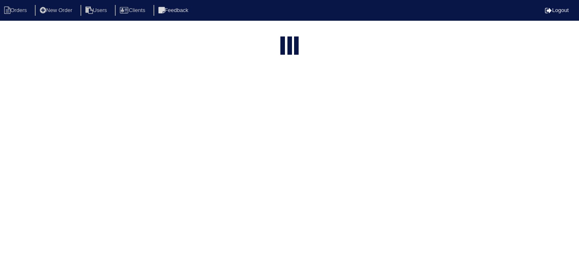
select select "15"
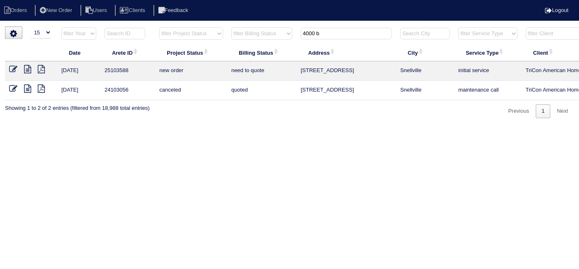
drag, startPoint x: 332, startPoint y: 35, endPoint x: 170, endPoint y: 20, distance: 163.6
click at [225, 27] on body "Orders New Order Users Clients Feedback Logout Orders New Order Users Clients M…" at bounding box center [289, 73] width 579 height 92
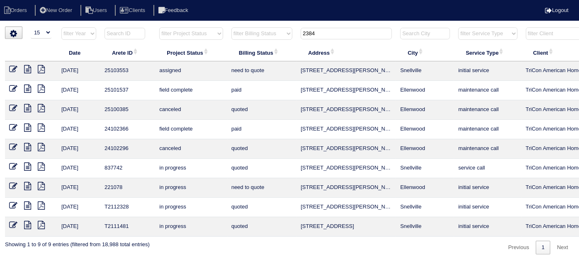
click at [30, 69] on icon at bounding box center [27, 69] width 7 height 8
drag, startPoint x: 334, startPoint y: 36, endPoint x: 241, endPoint y: 15, distance: 95.2
click at [276, 21] on html "Orders New Order Users Clients Feedback Logout Orders New Order Users Clients M…" at bounding box center [289, 131] width 579 height 263
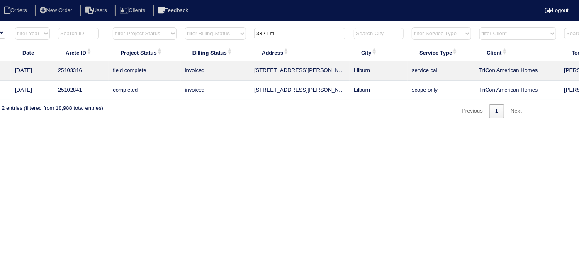
scroll to position [0, 144]
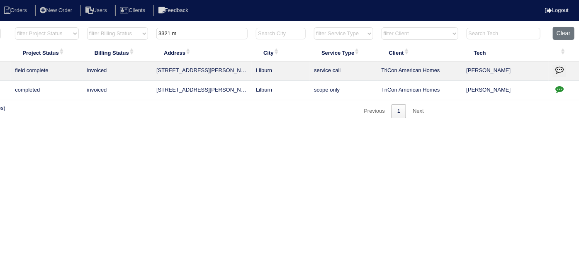
type input "3321 m"
click at [558, 90] on icon "button" at bounding box center [559, 89] width 8 height 8
type textarea "8/7/25 - Appian was $100 short of quoted price - matched per Dan - KE 8/7/25 - …"
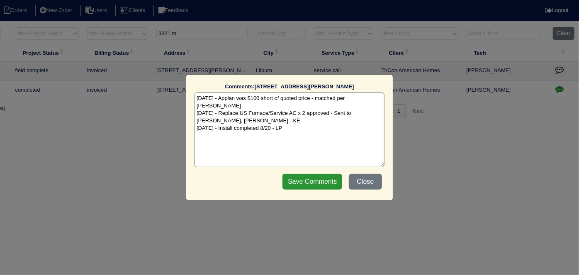
click at [296, 123] on textarea "8/7/25 - Appian was $100 short of quoted price - matched per Dan - KE 8/7/25 - …" at bounding box center [289, 129] width 190 height 75
click at [352, 183] on button "Close" at bounding box center [365, 182] width 33 height 16
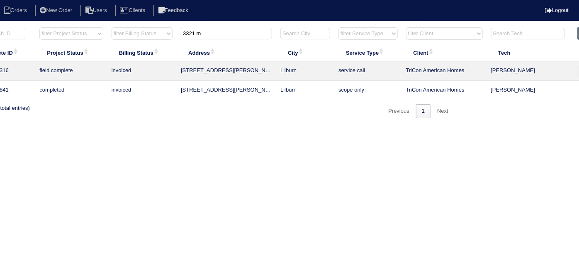
scroll to position [0, 0]
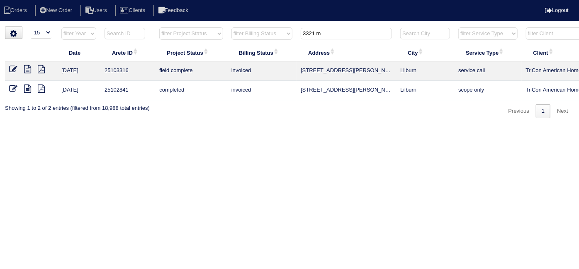
click at [24, 69] on icon at bounding box center [27, 69] width 7 height 8
click at [29, 87] on icon at bounding box center [27, 89] width 7 height 8
click at [27, 69] on icon at bounding box center [27, 69] width 7 height 8
click at [9, 68] on icon at bounding box center [13, 69] width 8 height 8
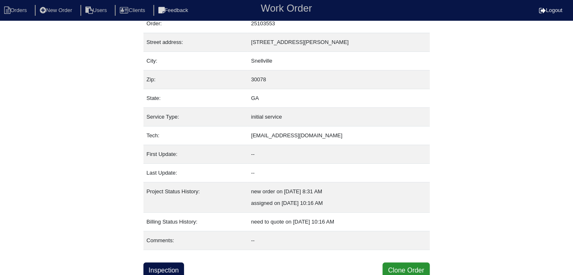
scroll to position [32, 0]
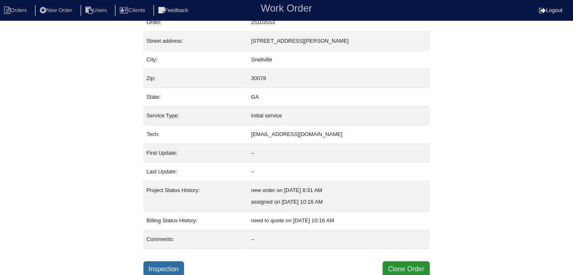
click at [156, 267] on link "Inspection" at bounding box center [163, 269] width 41 height 16
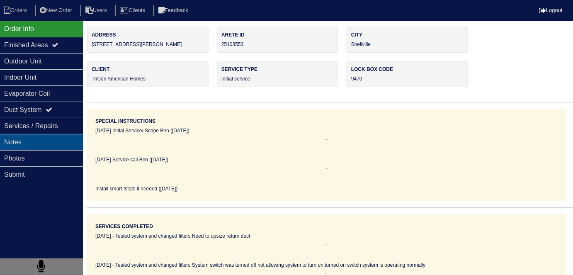
click at [65, 138] on div "Notes" at bounding box center [41, 142] width 83 height 16
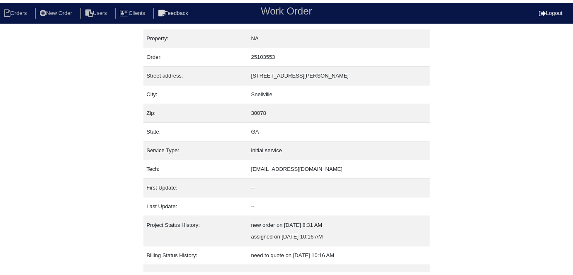
scroll to position [32, 0]
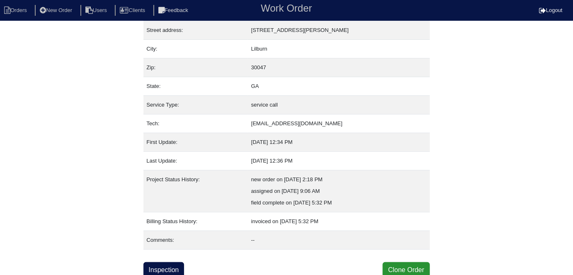
scroll to position [44, 0]
click at [170, 267] on link "Inspection" at bounding box center [163, 269] width 41 height 16
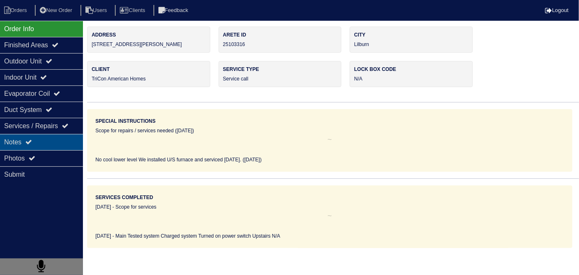
click at [58, 139] on div "Notes" at bounding box center [41, 142] width 83 height 16
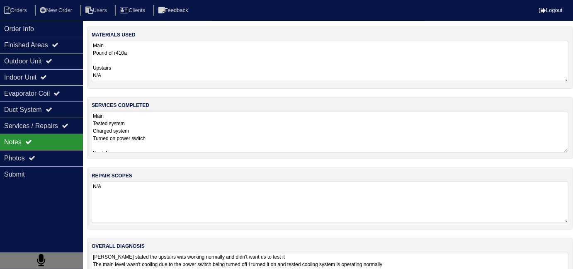
click at [250, 139] on textarea "Main Tested system Charged system Turned on power switch Upstairs N/A" at bounding box center [330, 131] width 477 height 41
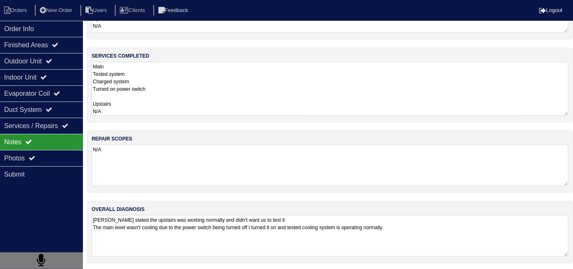
scroll to position [36, 0]
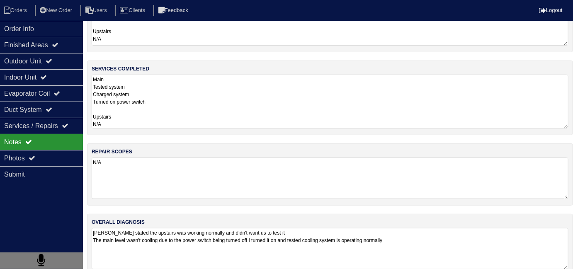
click at [373, 251] on textarea "Tenant stated the upstairs was working normally and didn't want us to test it T…" at bounding box center [330, 248] width 477 height 41
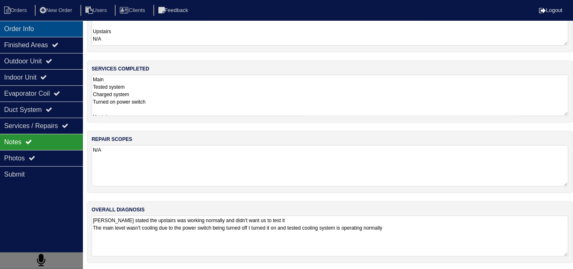
click at [48, 27] on div "Order Info" at bounding box center [41, 29] width 83 height 16
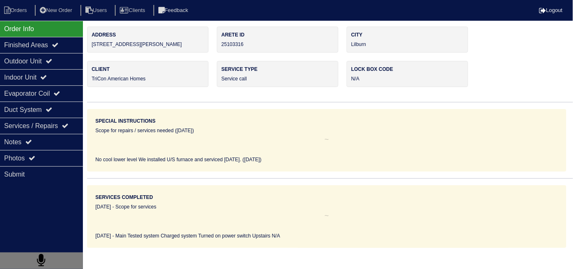
scroll to position [0, 0]
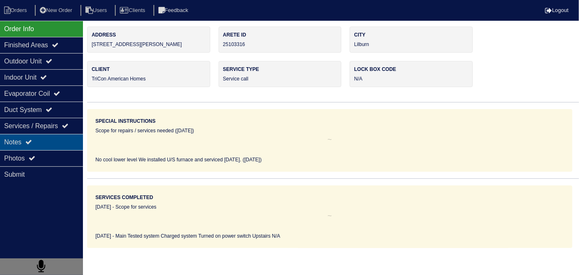
click at [57, 134] on div "Notes" at bounding box center [41, 142] width 83 height 16
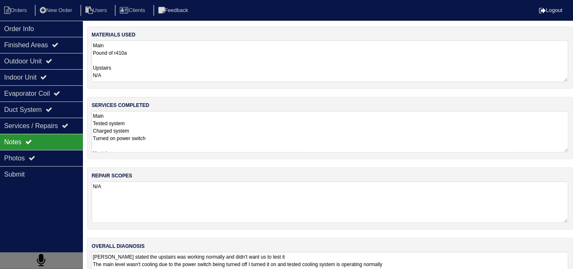
drag, startPoint x: 224, startPoint y: 128, endPoint x: 236, endPoint y: 136, distance: 14.1
click at [225, 129] on textarea "Main Tested system Charged system Turned on power switch Upstairs N/A" at bounding box center [330, 131] width 477 height 41
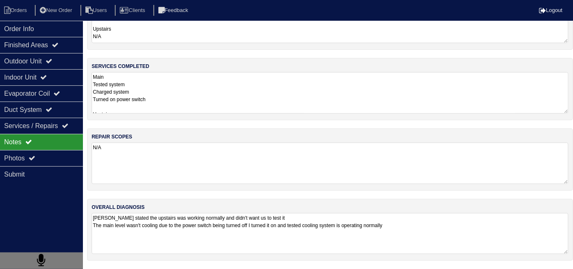
scroll to position [36, 0]
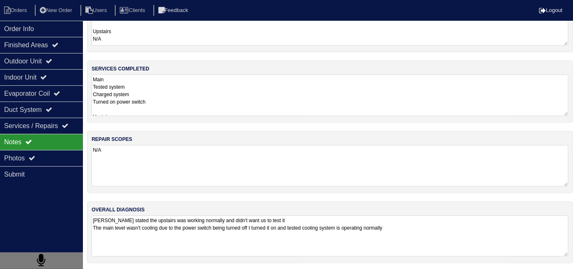
click at [352, 242] on textarea "Tenant stated the upstairs was working normally and didn't want us to test it T…" at bounding box center [330, 236] width 477 height 41
click at [28, 24] on div "Order Info" at bounding box center [41, 29] width 83 height 16
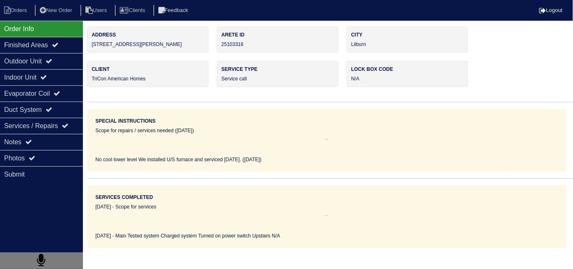
scroll to position [0, 0]
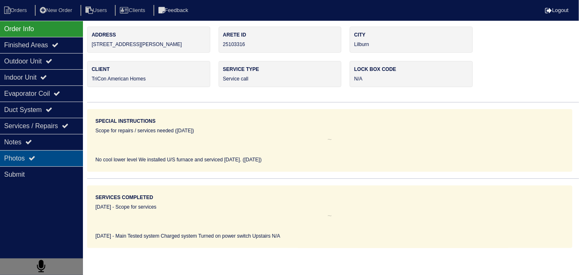
click at [39, 150] on div "Photos" at bounding box center [41, 158] width 83 height 16
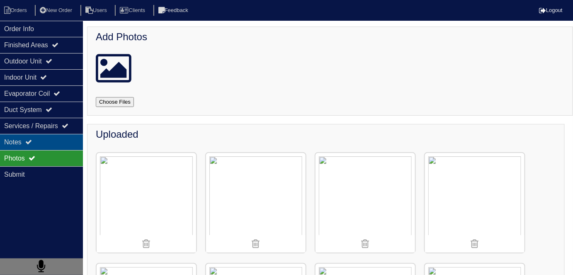
click at [73, 146] on div "Notes" at bounding box center [41, 142] width 83 height 16
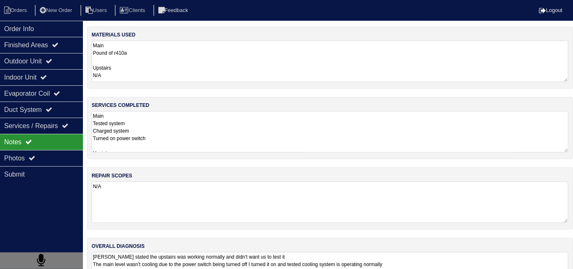
click at [197, 196] on textarea "N/A" at bounding box center [330, 202] width 477 height 41
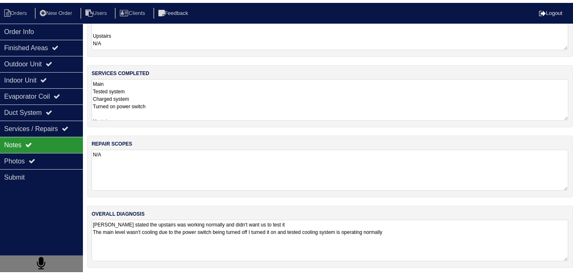
scroll to position [36, 0]
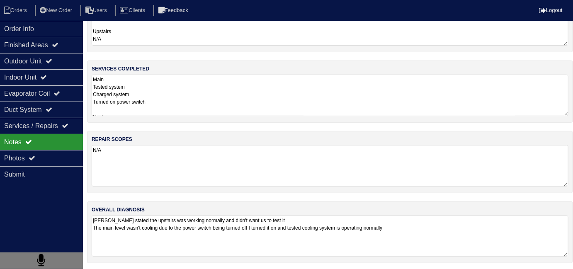
click at [472, 227] on textarea "Tenant stated the upstairs was working normally and didn't want us to test it T…" at bounding box center [330, 236] width 477 height 41
click at [309, 219] on textarea "Tenant stated the upstairs was working normally and didn't want us to test it T…" at bounding box center [330, 236] width 477 height 41
click at [210, 103] on textarea "Main Tested system Charged system Turned on power switch Upstairs N/A" at bounding box center [330, 95] width 477 height 41
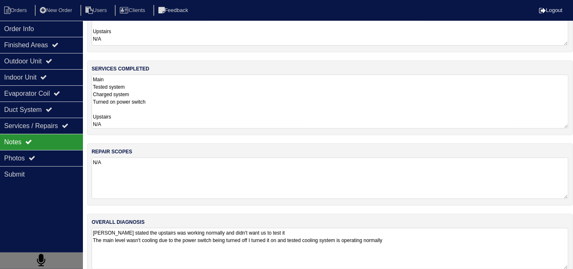
click at [300, 220] on div "overall diagnosis Tenant stated the upstairs was working normally and didn't wa…" at bounding box center [330, 245] width 486 height 62
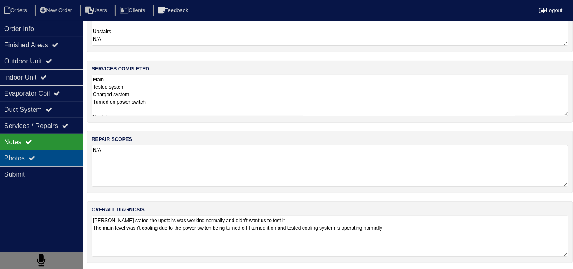
click at [25, 164] on div "Photos" at bounding box center [41, 158] width 83 height 16
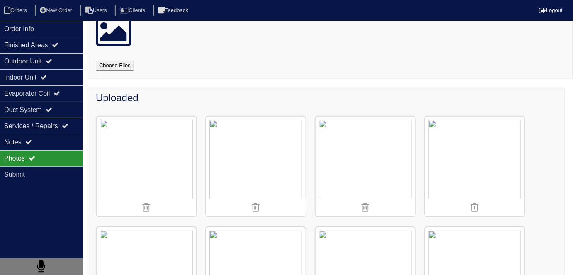
click at [262, 165] on img at bounding box center [255, 165] width 99 height 99
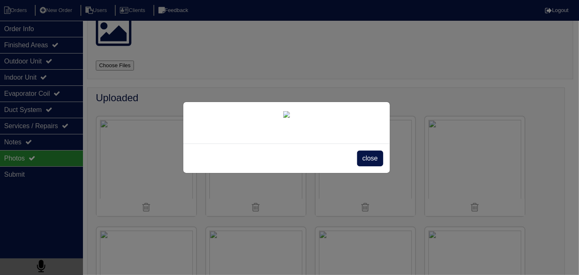
drag, startPoint x: 368, startPoint y: 212, endPoint x: 361, endPoint y: 191, distance: 22.2
click at [368, 166] on span "close" at bounding box center [370, 158] width 26 height 16
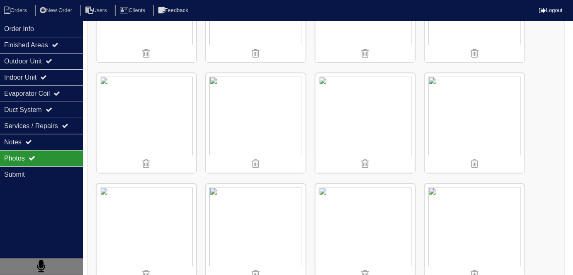
scroll to position [413, 0]
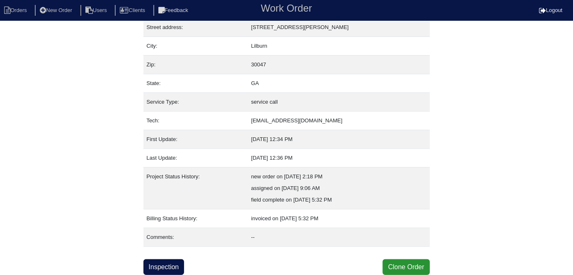
scroll to position [44, 0]
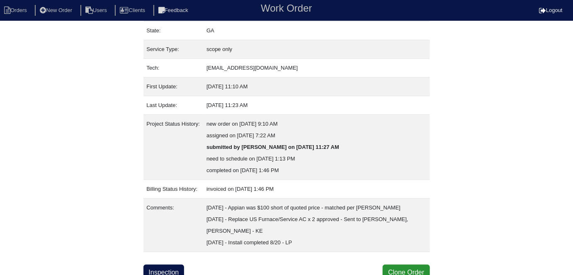
scroll to position [102, 0]
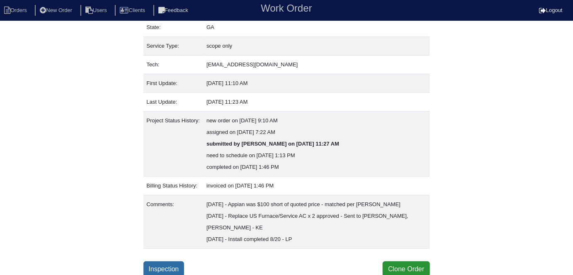
click at [174, 265] on link "Inspection" at bounding box center [163, 269] width 41 height 16
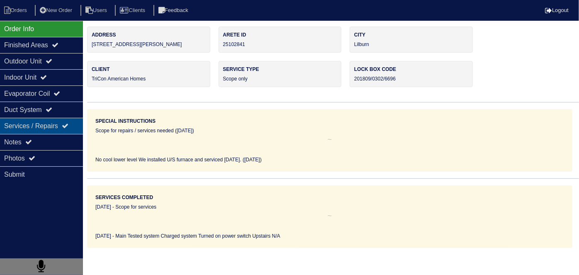
click at [39, 132] on div "Services / Repairs" at bounding box center [41, 126] width 83 height 16
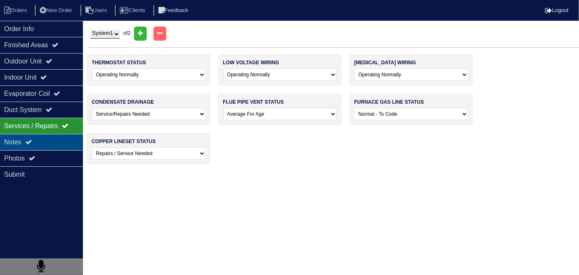
click at [42, 135] on div "Notes" at bounding box center [41, 142] width 83 height 16
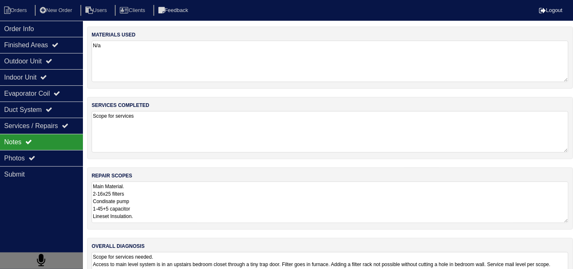
drag, startPoint x: 184, startPoint y: 196, endPoint x: 272, endPoint y: 199, distance: 87.5
click at [191, 194] on textarea "Main Material. 2-16x25 filters Condisate pump 1-45+5 capacitor Lineset Insulati…" at bounding box center [330, 202] width 477 height 41
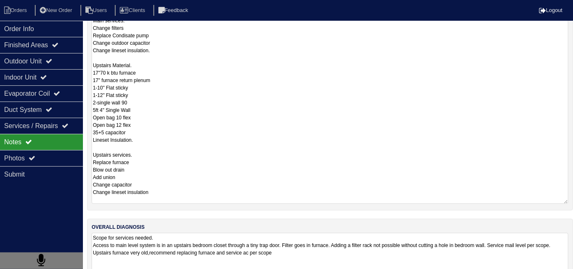
scroll to position [36, 0]
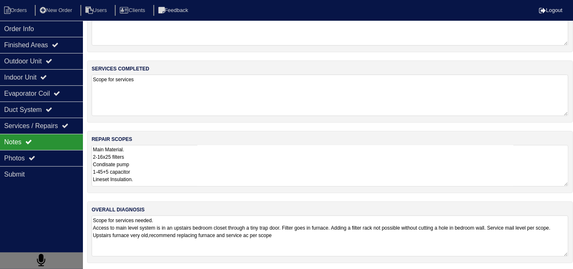
click at [413, 250] on textarea "Scope for services needed. Access to main level system is in an upstairs bedroo…" at bounding box center [330, 236] width 477 height 41
click at [358, 251] on textarea "Scope for services needed. Access to main level system is in an upstairs bedroo…" at bounding box center [330, 236] width 477 height 41
click at [265, 170] on textarea "Main Material. 2-16x25 filters Condisate pump 1-45+5 capacitor Lineset Insulati…" at bounding box center [330, 165] width 477 height 41
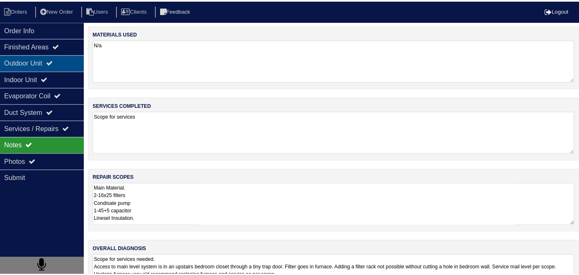
scroll to position [0, 0]
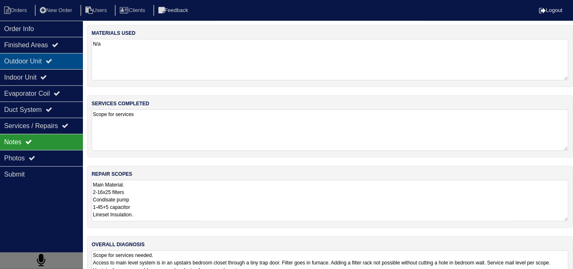
click at [47, 63] on div "Outdoor Unit" at bounding box center [41, 61] width 83 height 16
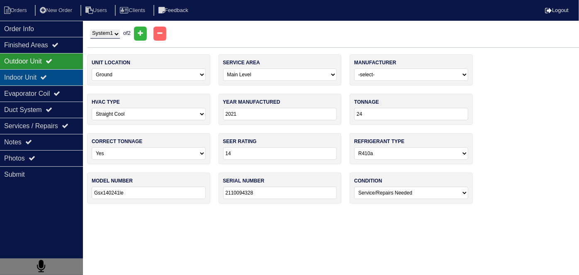
click at [44, 74] on div "Indoor Unit" at bounding box center [41, 77] width 83 height 16
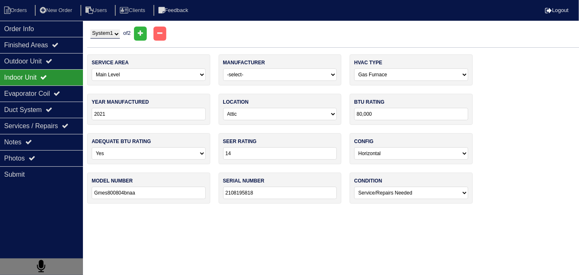
drag, startPoint x: 121, startPoint y: 29, endPoint x: 116, endPoint y: 30, distance: 4.2
click at [120, 29] on select "System 1 System 2" at bounding box center [104, 33] width 29 height 9
select select "2"
click at [90, 29] on select "System 1 System 2" at bounding box center [104, 33] width 29 height 9
select select "1"
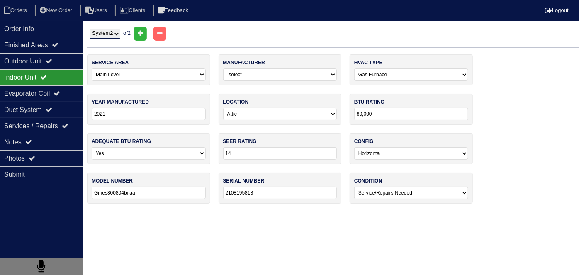
select select "Duncane"
type input "1998"
type input "75,000"
type input "10"
type input "Fpbb075a4"
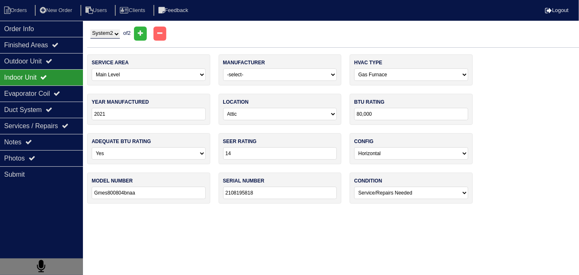
type input "9869299843"
select select "2"
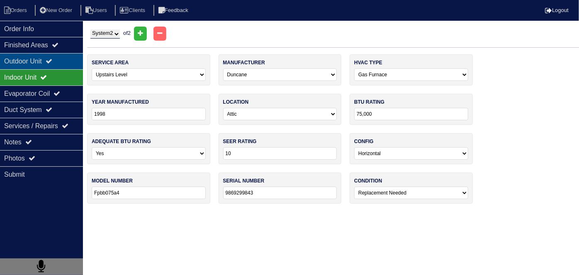
click at [48, 65] on div "Outdoor Unit" at bounding box center [41, 61] width 83 height 16
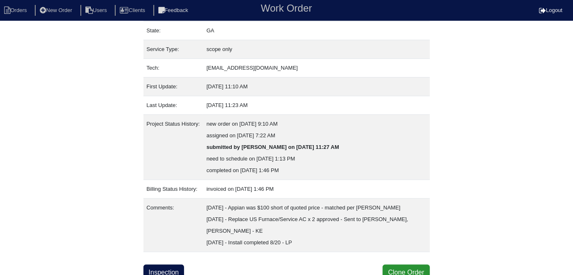
scroll to position [102, 0]
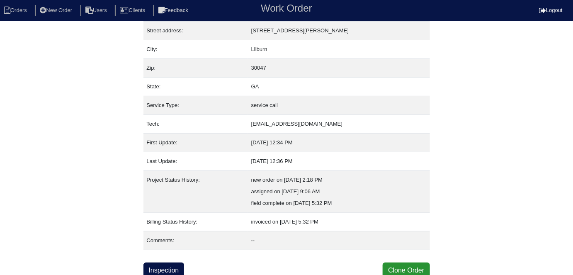
scroll to position [44, 0]
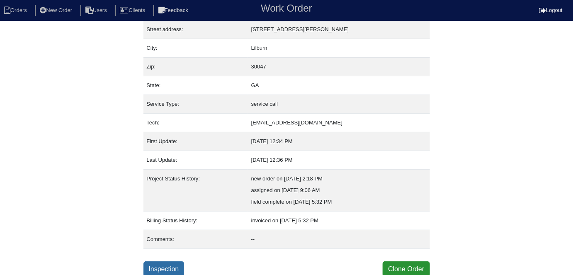
click at [152, 262] on link "Inspection" at bounding box center [163, 269] width 41 height 16
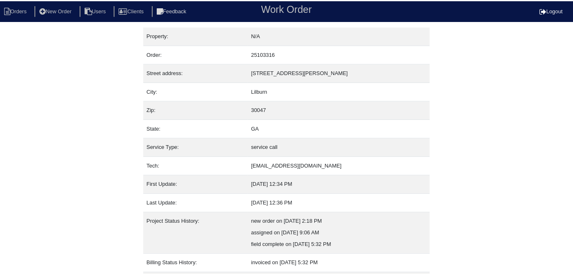
scroll to position [44, 0]
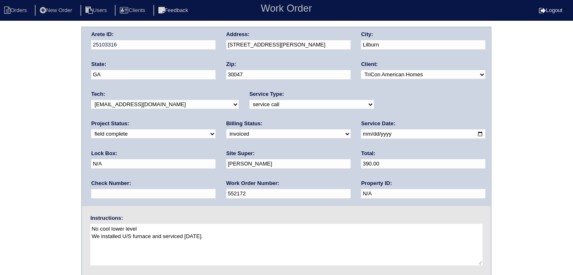
click at [249, 238] on textarea "No cool lower level We installed U/S furnace and serviced [DATE]." at bounding box center [286, 244] width 392 height 41
click at [232, 238] on textarea "No cool lower level We installed U/S furnace and serviced [DATE]." at bounding box center [286, 244] width 392 height 41
type textarea "No cool lower level We installed U/S furnace and serviced [DATE]. [PHONE_NUMBER]"
click at [1, 148] on div "Arete ID: 25103316 Address: [STREET_ADDRESS] City: [GEOGRAPHIC_DATA] State: [GE…" at bounding box center [286, 194] width 573 height 335
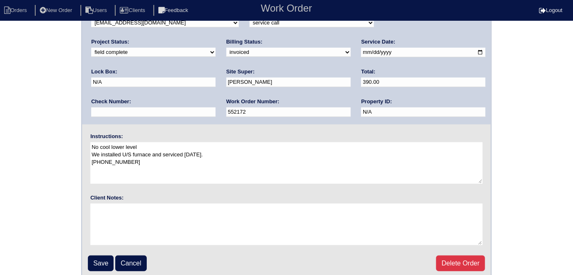
scroll to position [85, 0]
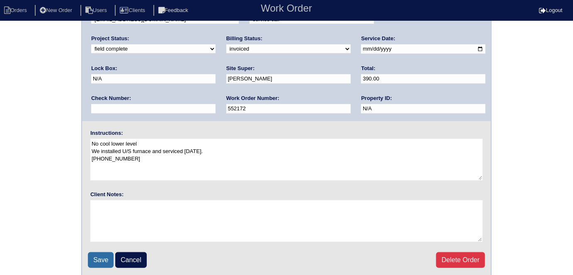
click at [96, 256] on input "Save" at bounding box center [101, 260] width 26 height 16
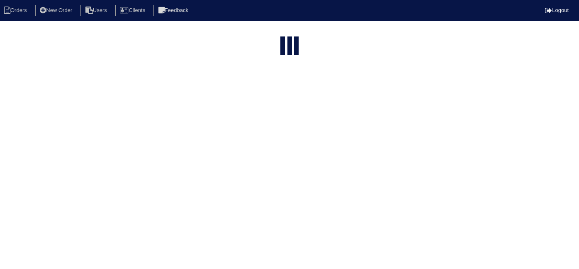
select select "15"
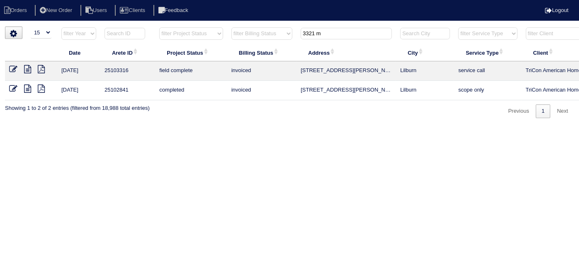
click at [10, 90] on icon at bounding box center [13, 89] width 8 height 8
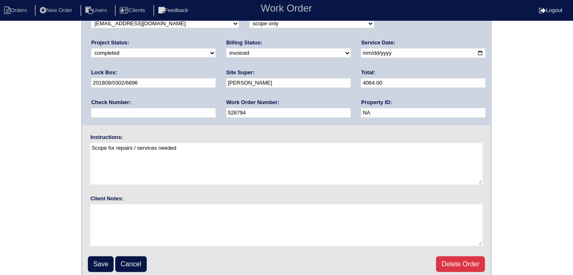
scroll to position [85, 0]
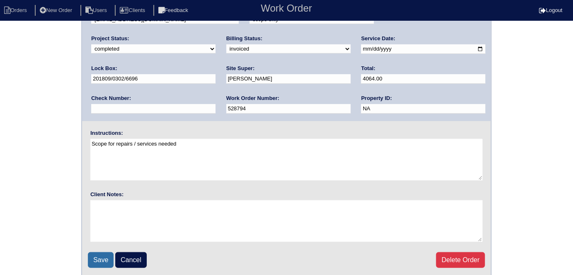
click at [103, 260] on input "Save" at bounding box center [101, 260] width 26 height 16
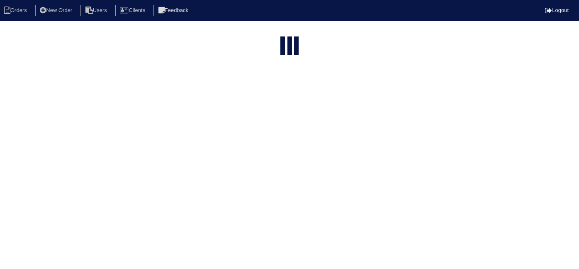
select select "15"
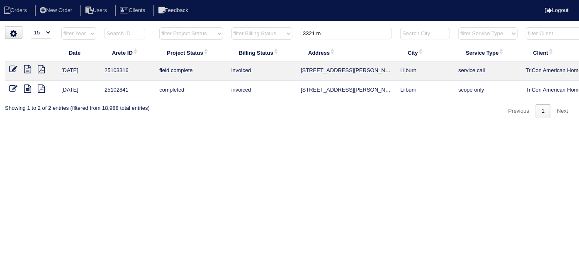
drag, startPoint x: 336, startPoint y: 32, endPoint x: 248, endPoint y: 35, distance: 87.9
click at [250, 35] on tr "filter Year -- Any Year -- 2025 2024 2023 2022 2021 2020 2019 filter Project St…" at bounding box center [364, 35] width 718 height 17
